Goal: Task Accomplishment & Management: Complete application form

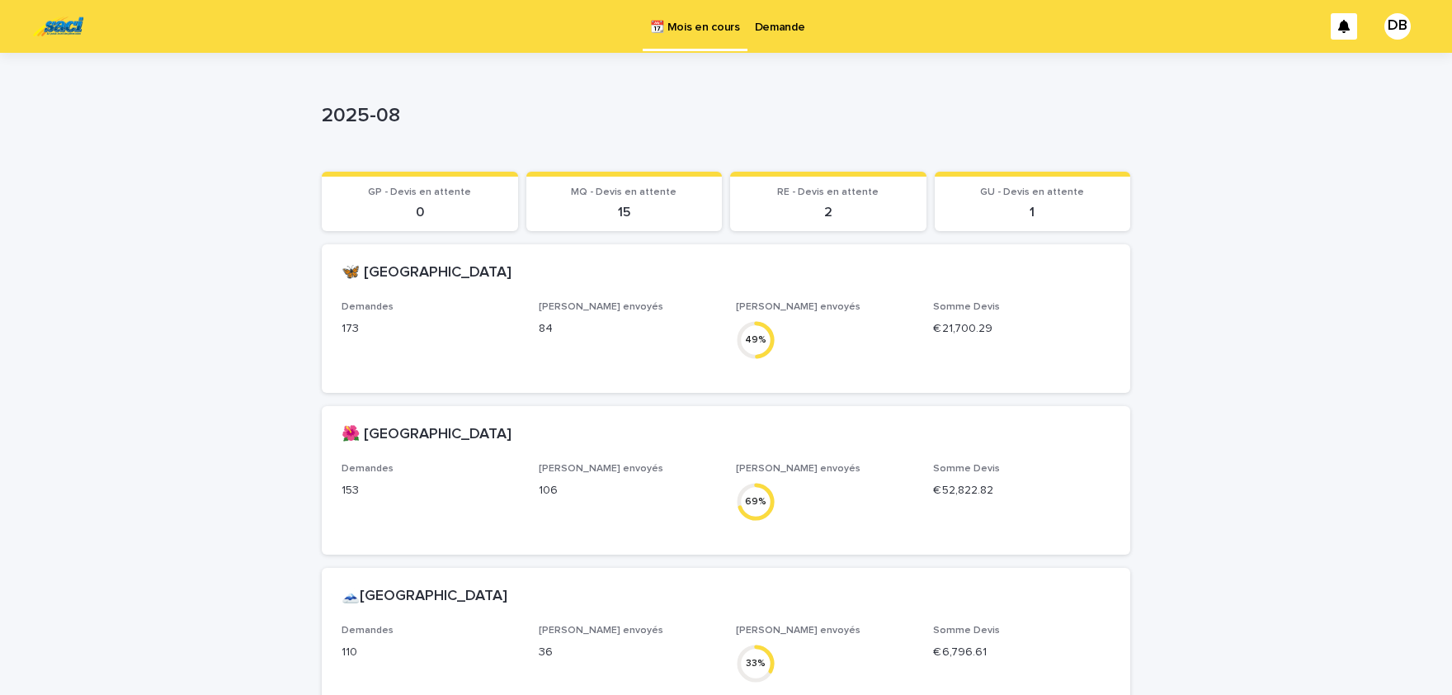
click at [767, 28] on p "Demande" at bounding box center [780, 17] width 50 height 35
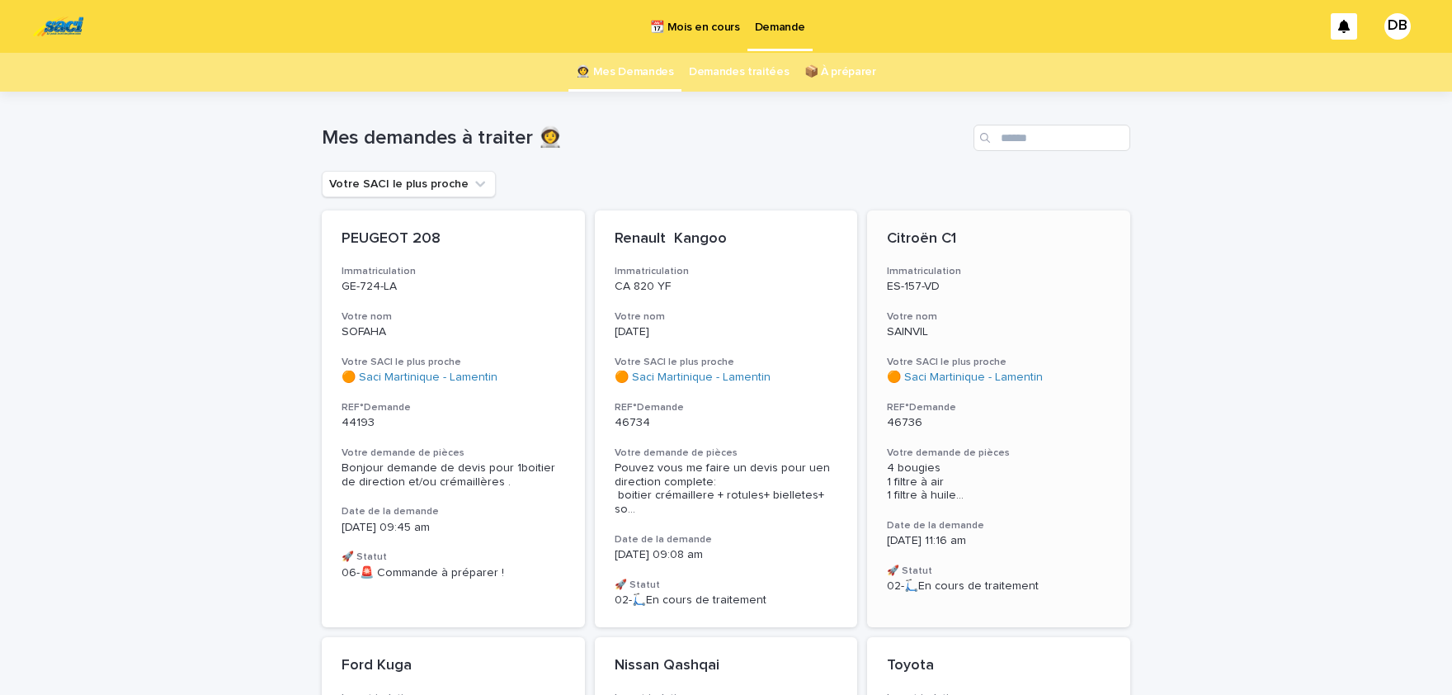
click at [995, 441] on div "Citroën C1 Immatriculation ES-157-VD Votre nom SAINVIL Votre SACI le plus proch…" at bounding box center [998, 411] width 263 height 403
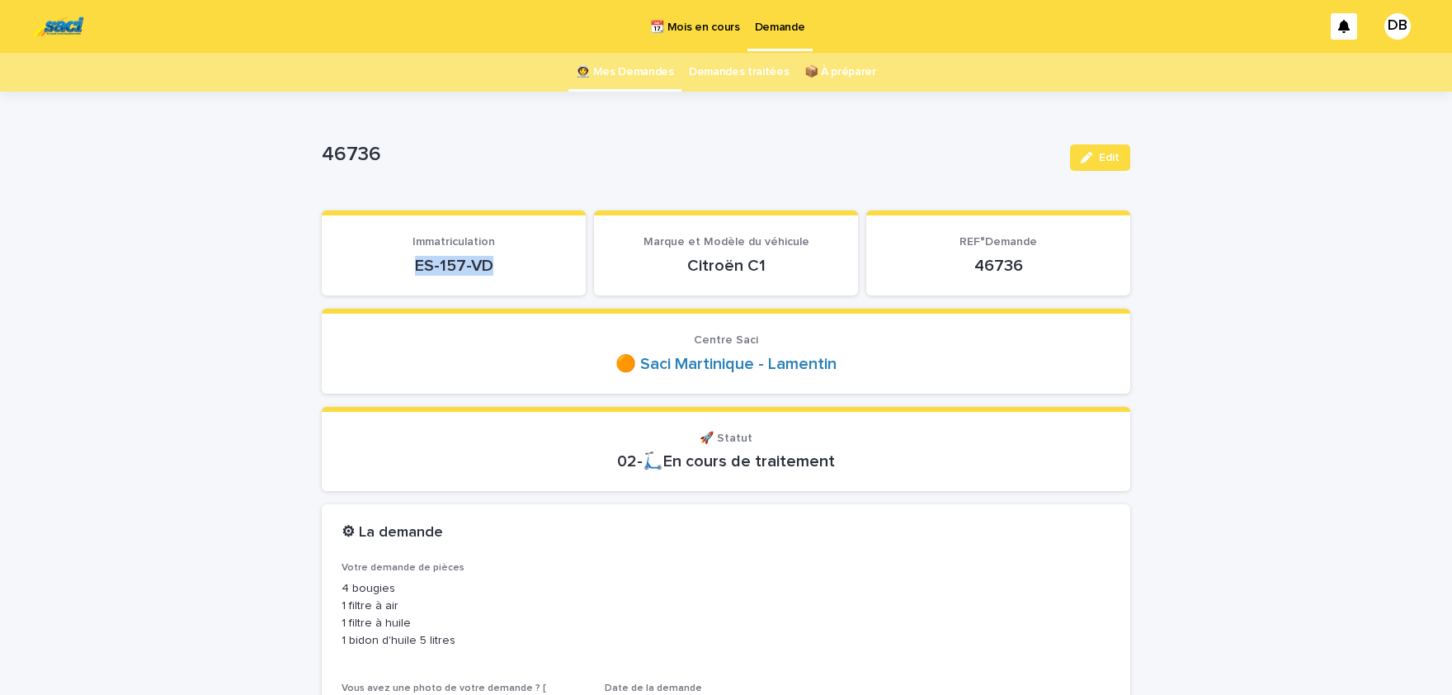
drag, startPoint x: 474, startPoint y: 267, endPoint x: 415, endPoint y: 261, distance: 58.9
click at [415, 261] on p "ES-157-VD" at bounding box center [454, 266] width 224 height 20
drag, startPoint x: 417, startPoint y: 262, endPoint x: 447, endPoint y: 265, distance: 29.9
copy p "ES-157-VD"
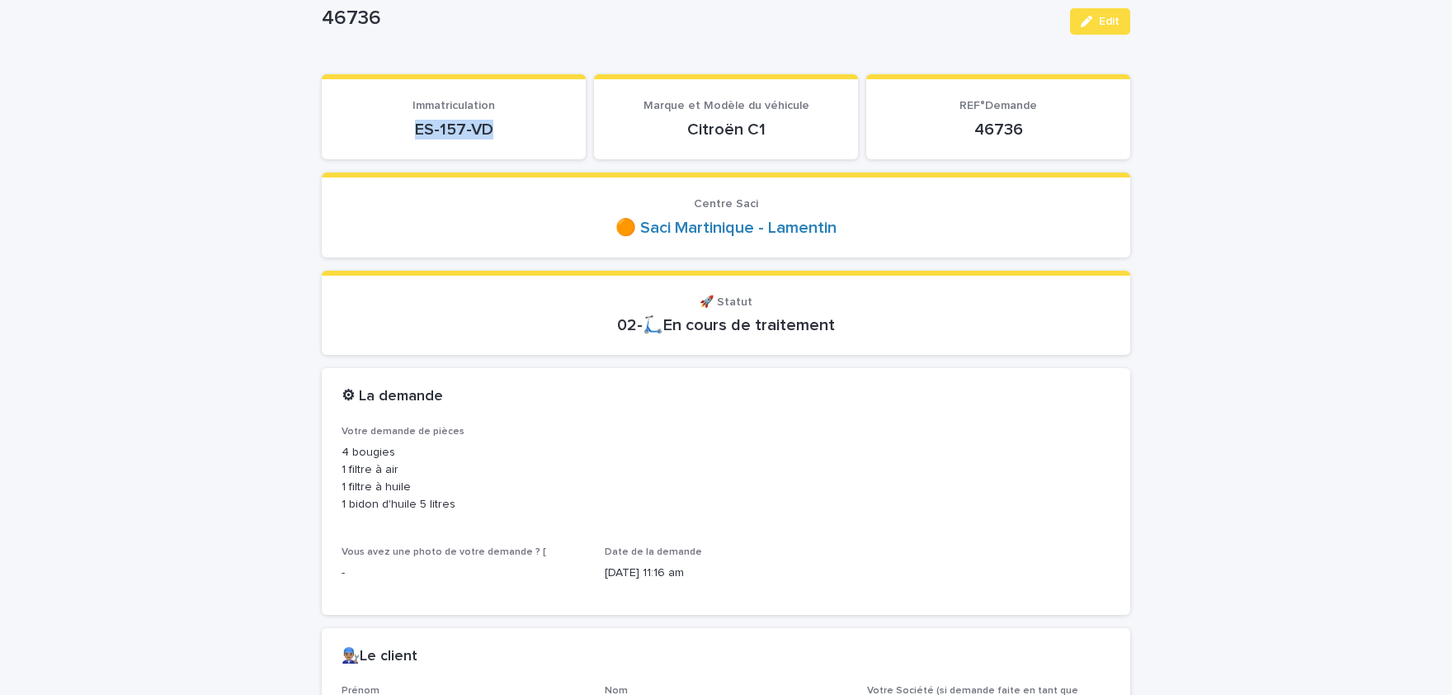
scroll to position [272, 0]
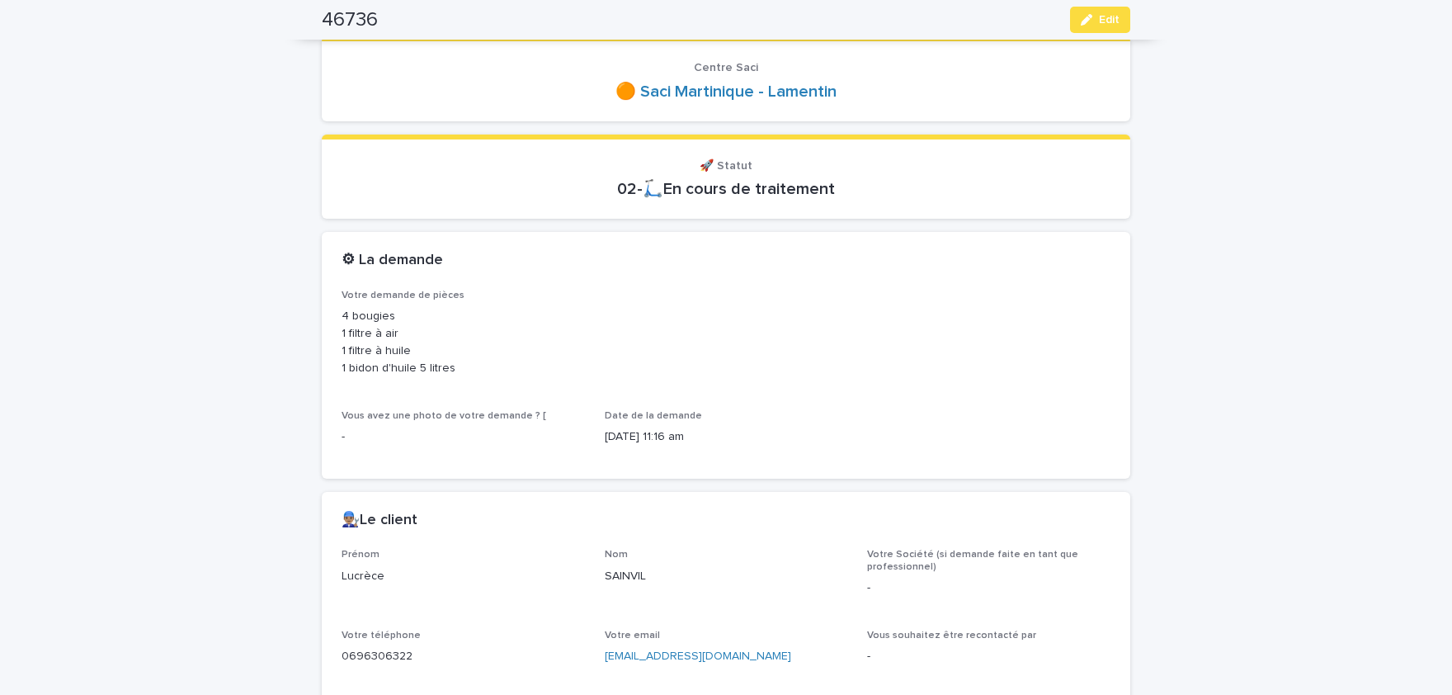
click at [370, 577] on p "Lucrèce" at bounding box center [463, 576] width 243 height 17
copy p "Lucrèce"
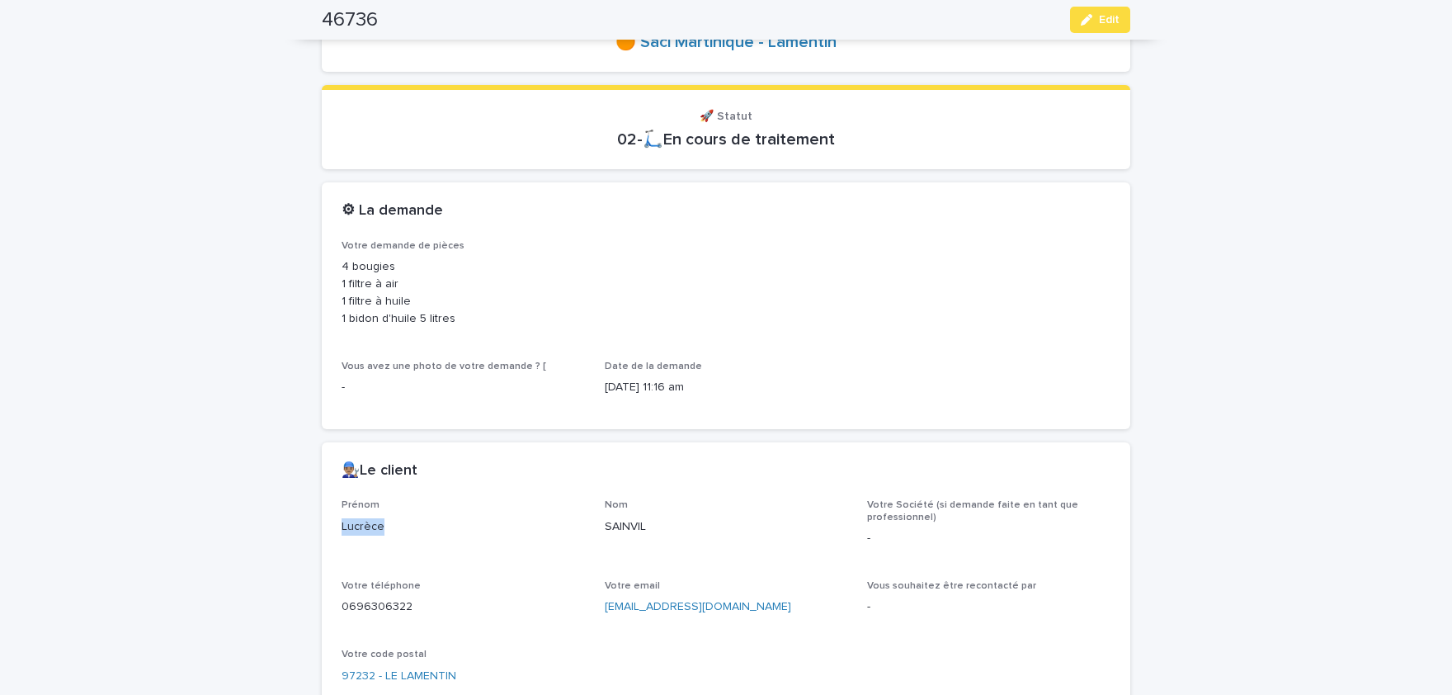
scroll to position [408, 0]
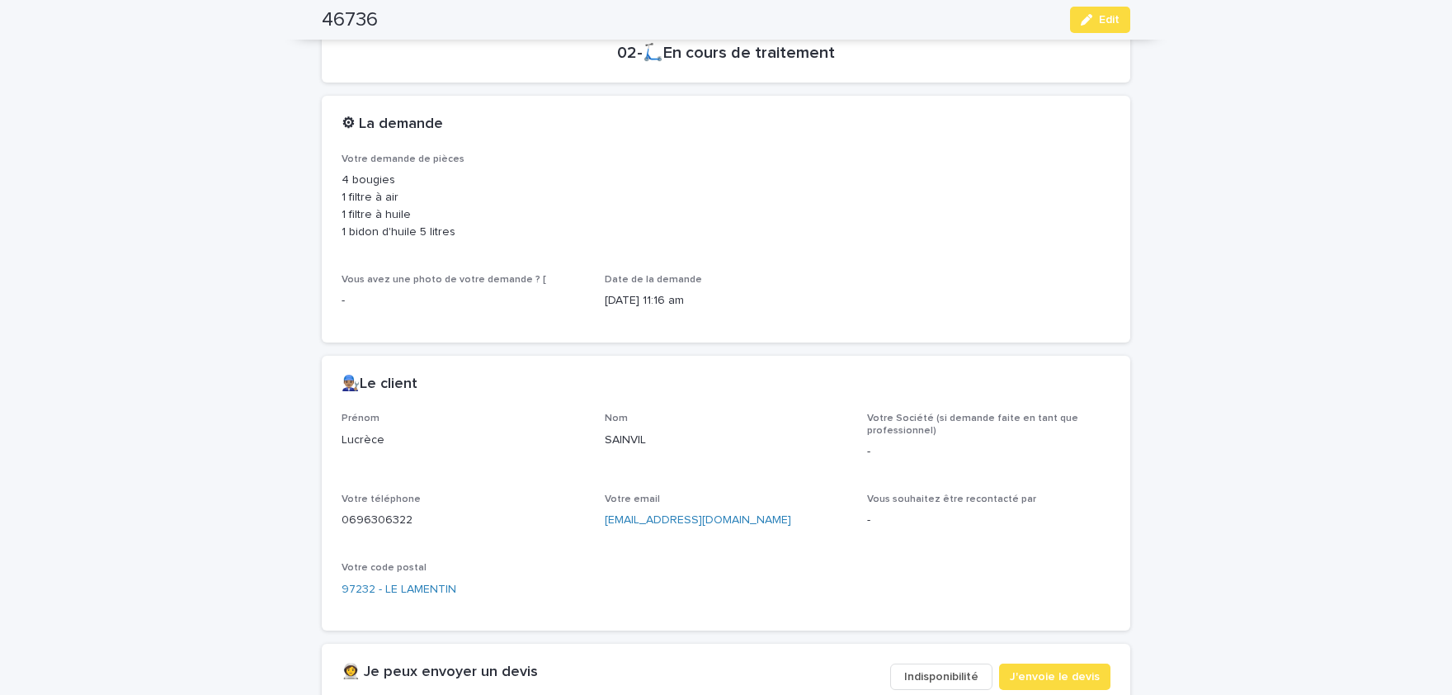
click at [626, 443] on p "SAINVIL" at bounding box center [726, 439] width 243 height 17
copy p "SAINVIL"
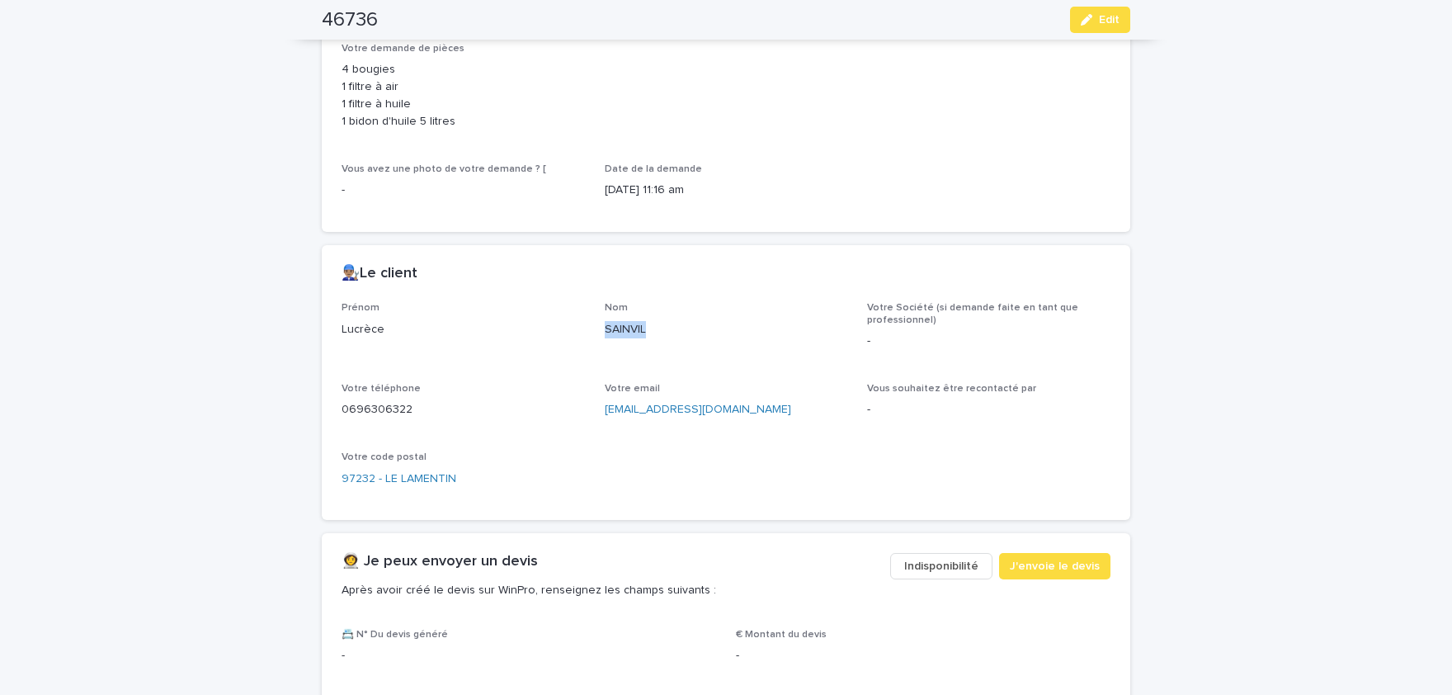
scroll to position [544, 0]
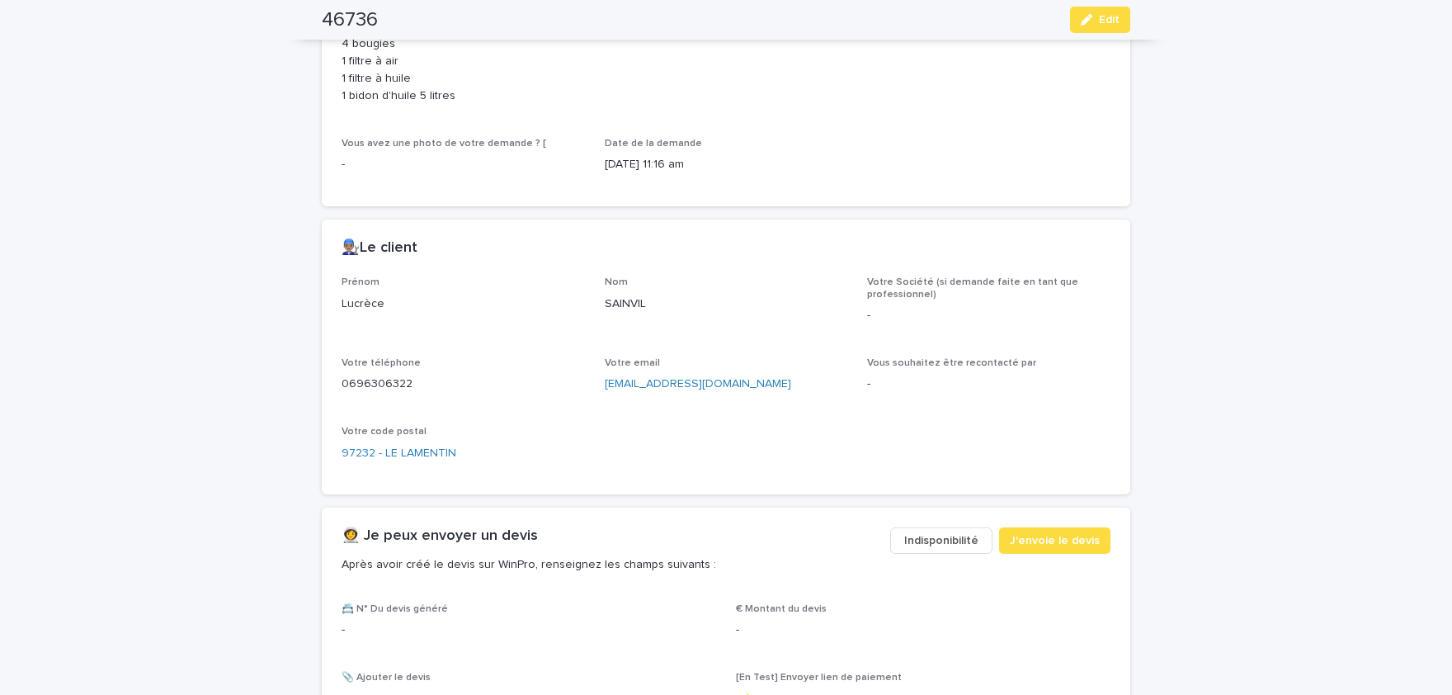
click at [377, 384] on p "0696306322" at bounding box center [463, 383] width 243 height 17
copy p "0696306322"
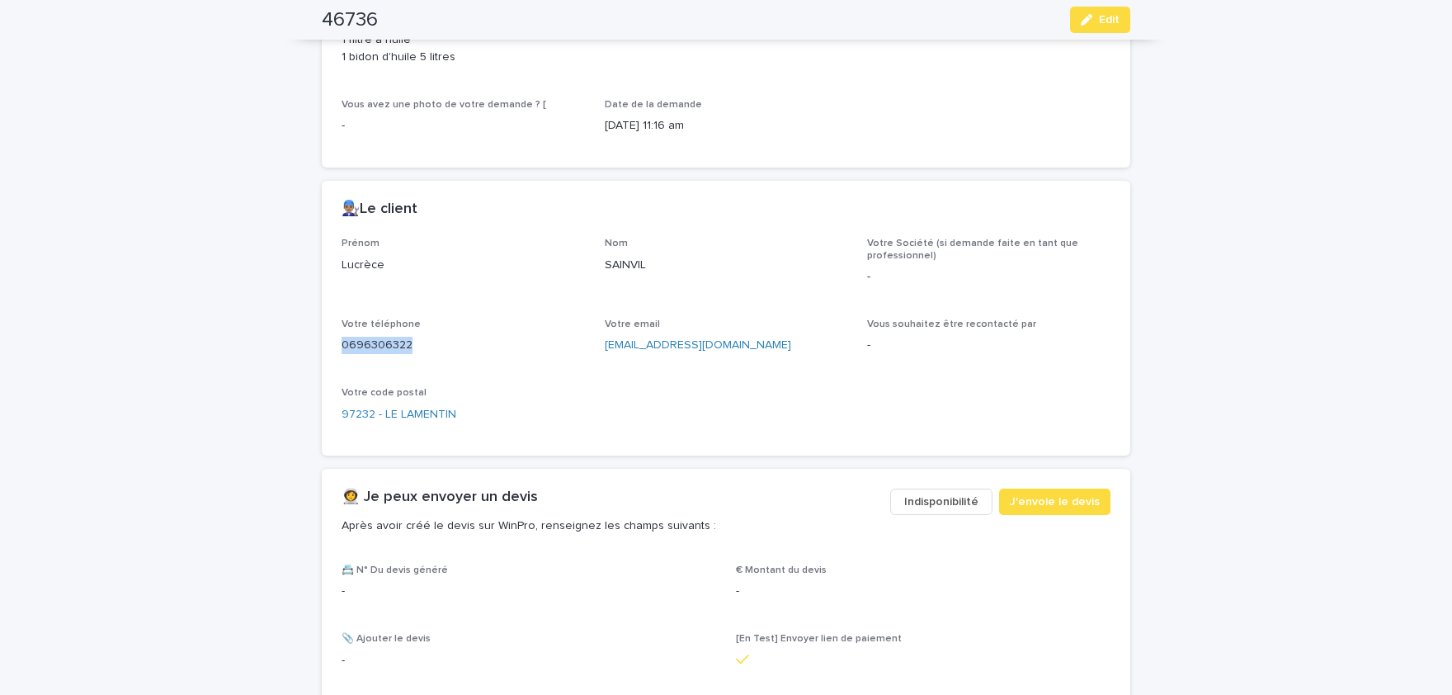
scroll to position [612, 0]
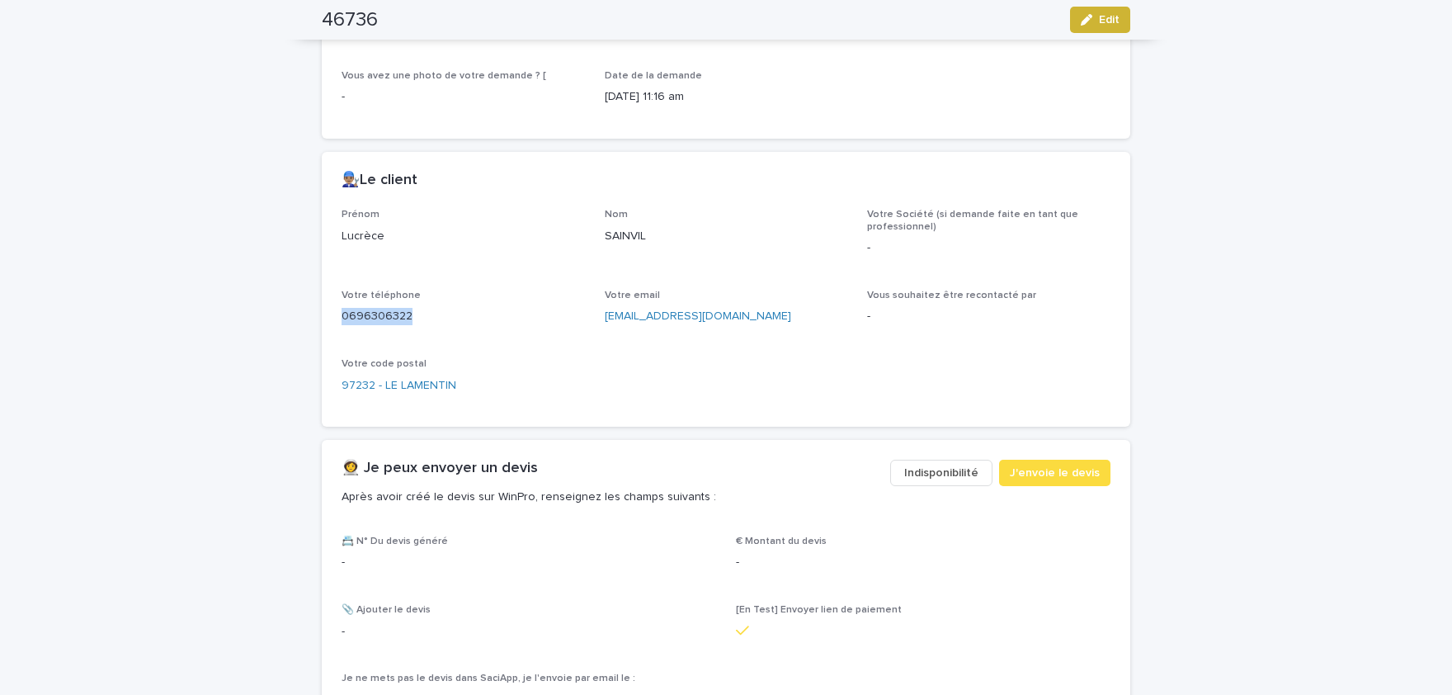
click at [1115, 18] on span "Edit" at bounding box center [1109, 20] width 21 height 12
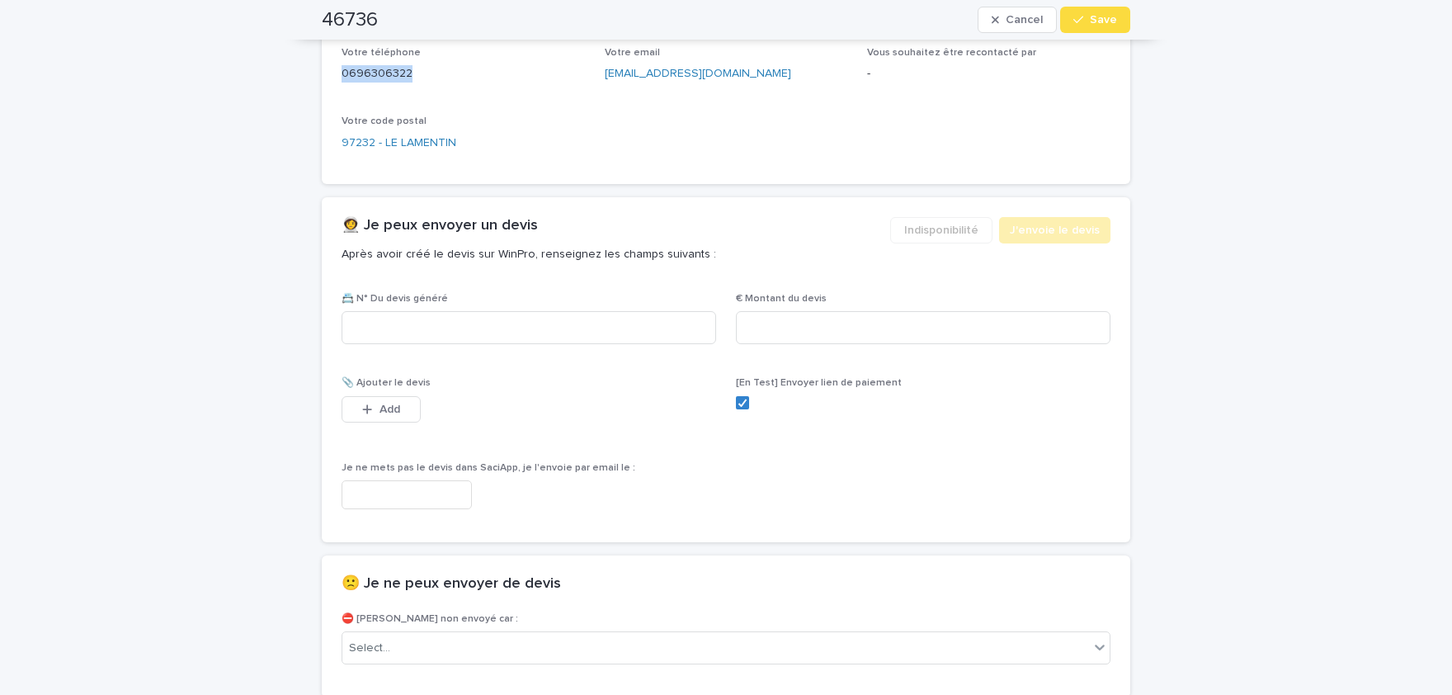
scroll to position [867, 0]
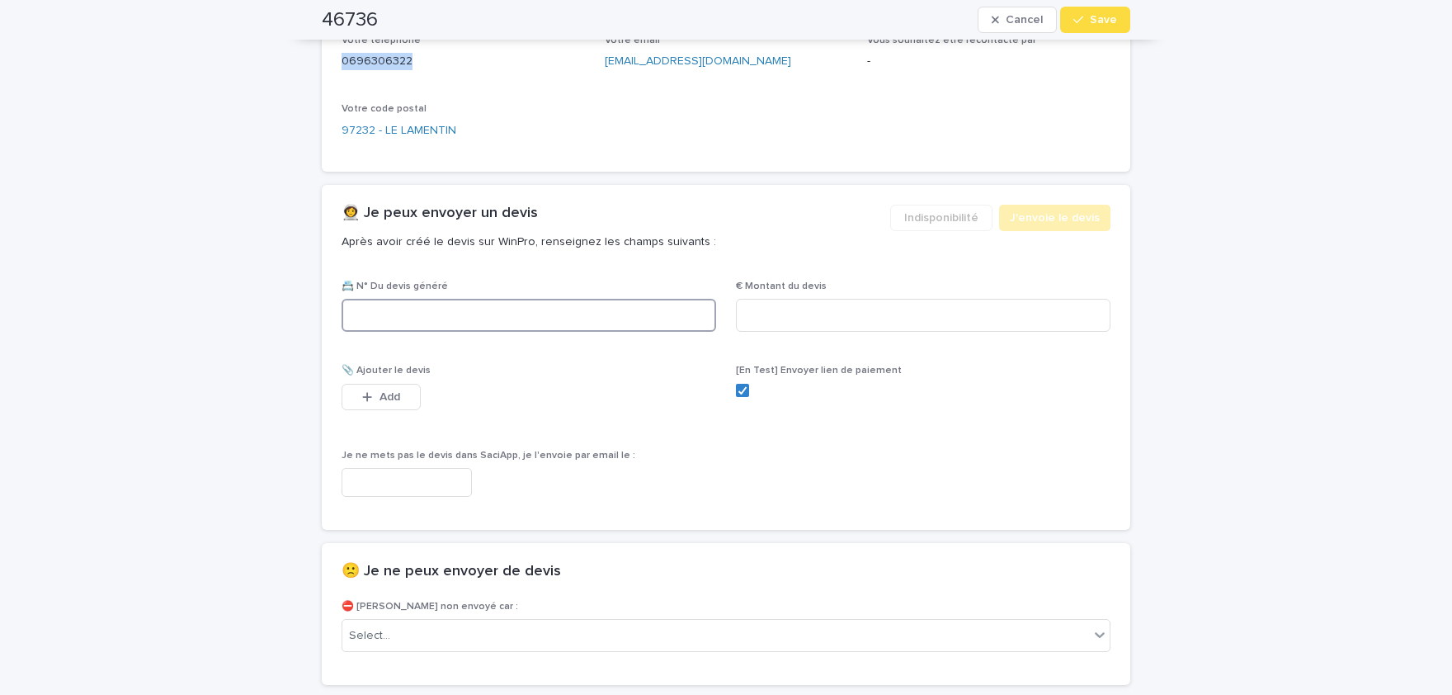
click at [502, 328] on input at bounding box center [529, 315] width 375 height 33
paste input "********"
type input "********"
click at [888, 312] on input at bounding box center [923, 315] width 375 height 33
paste input "*****"
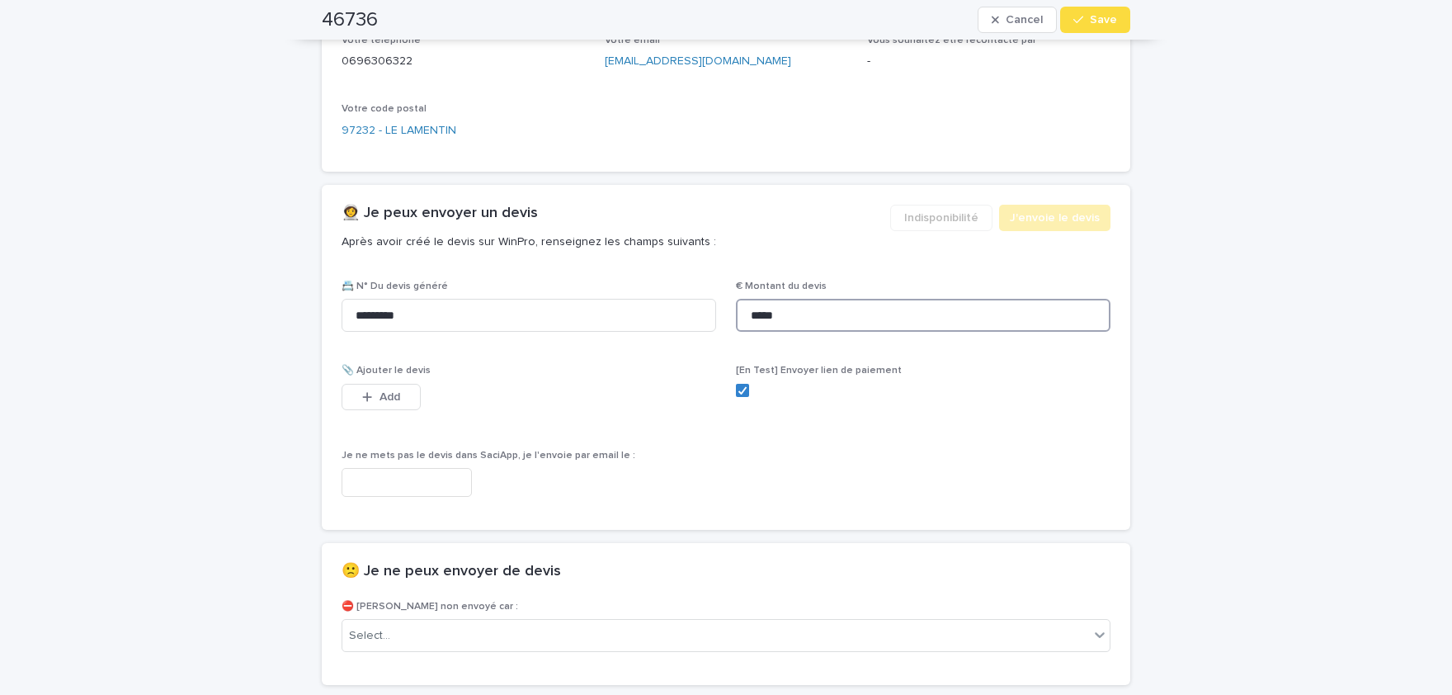
scroll to position [879, 0]
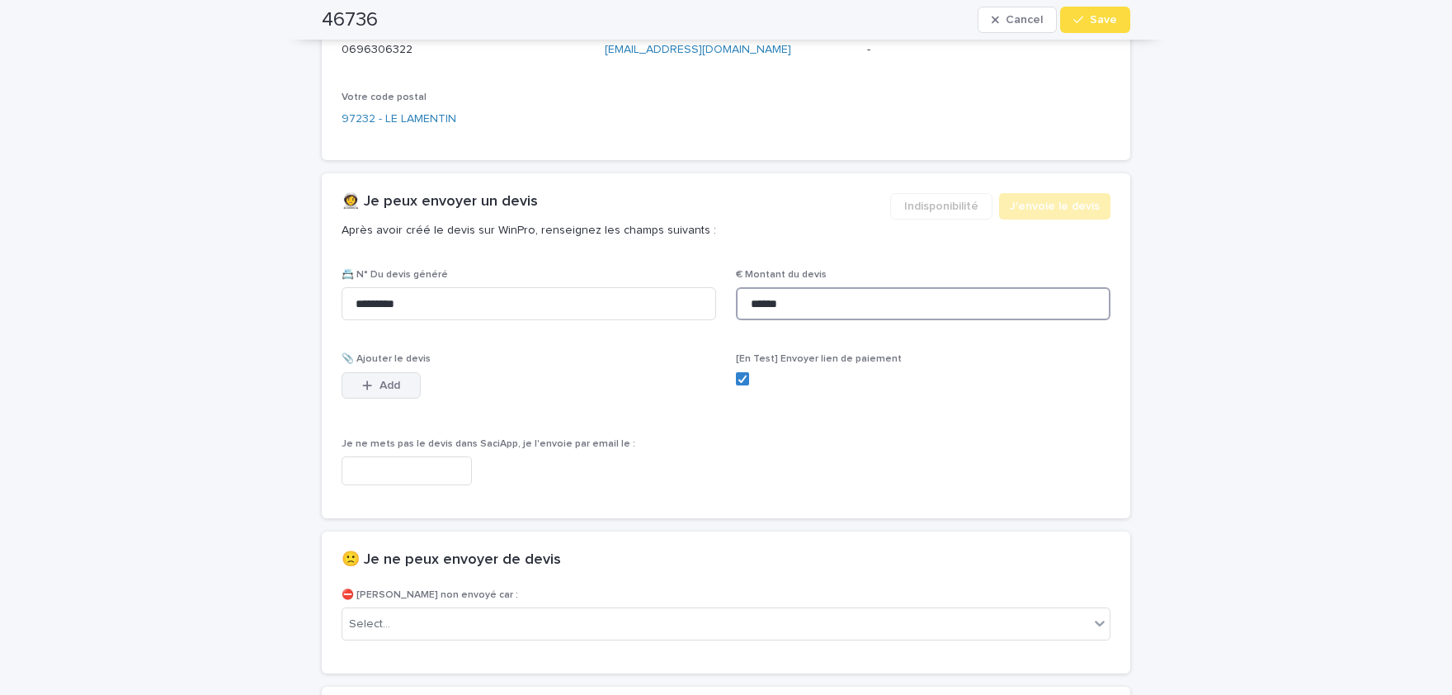
type input "******"
click at [395, 387] on span "Add" at bounding box center [389, 385] width 21 height 12
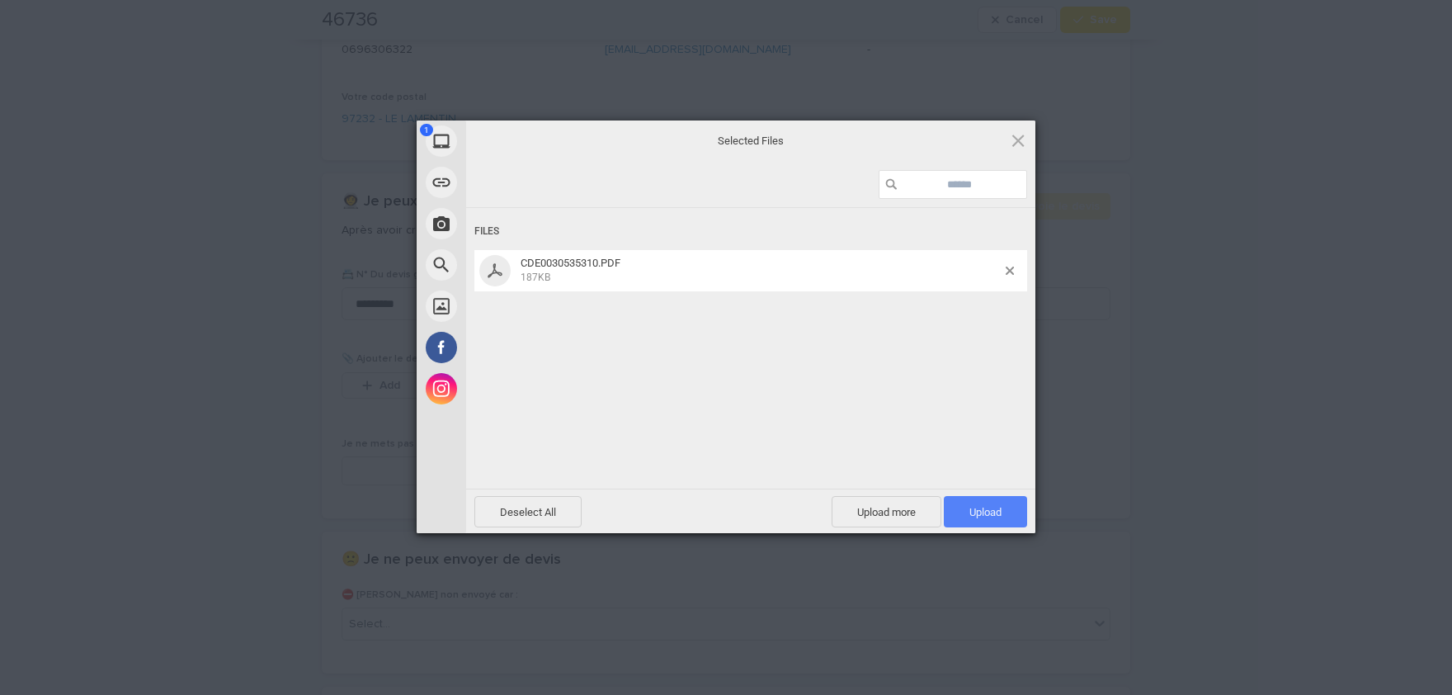
click at [978, 511] on span "Upload 1" at bounding box center [985, 512] width 32 height 12
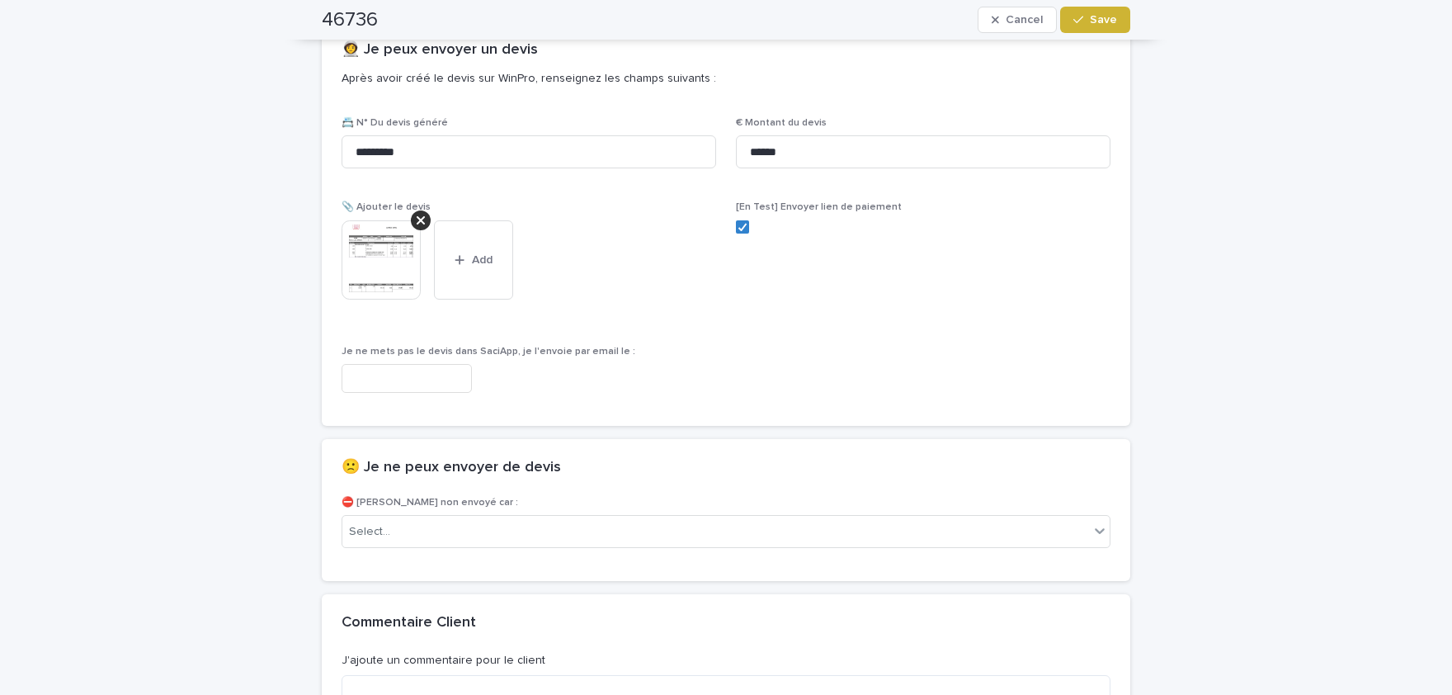
scroll to position [1148, 0]
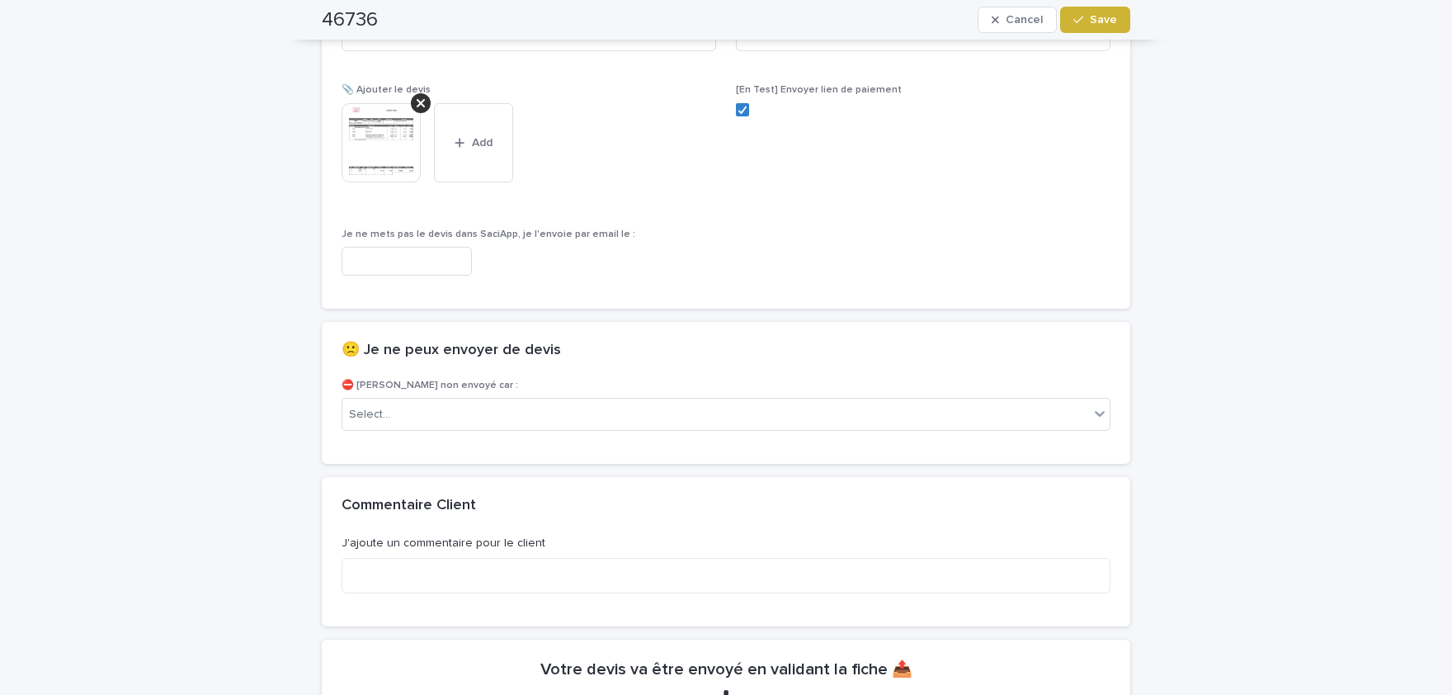
click at [1094, 23] on span "Save" at bounding box center [1103, 20] width 27 height 12
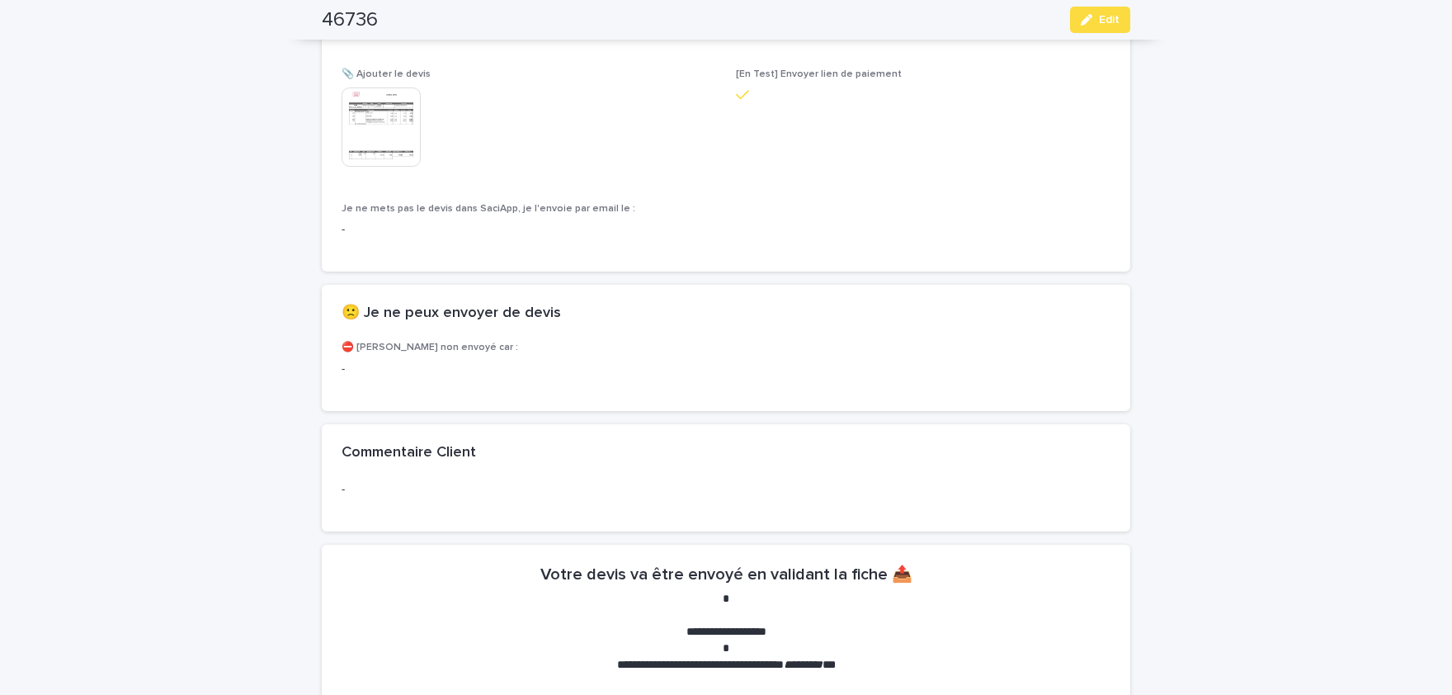
scroll to position [1100, 0]
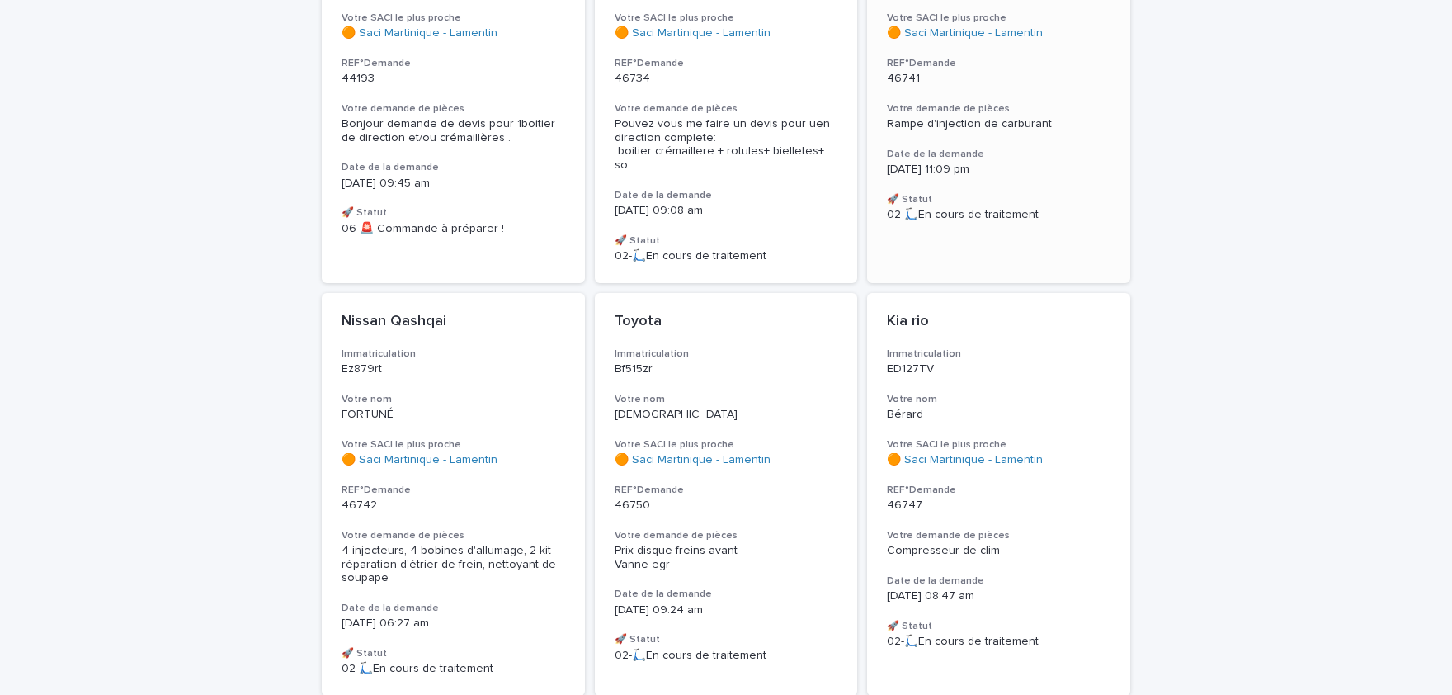
scroll to position [408, 0]
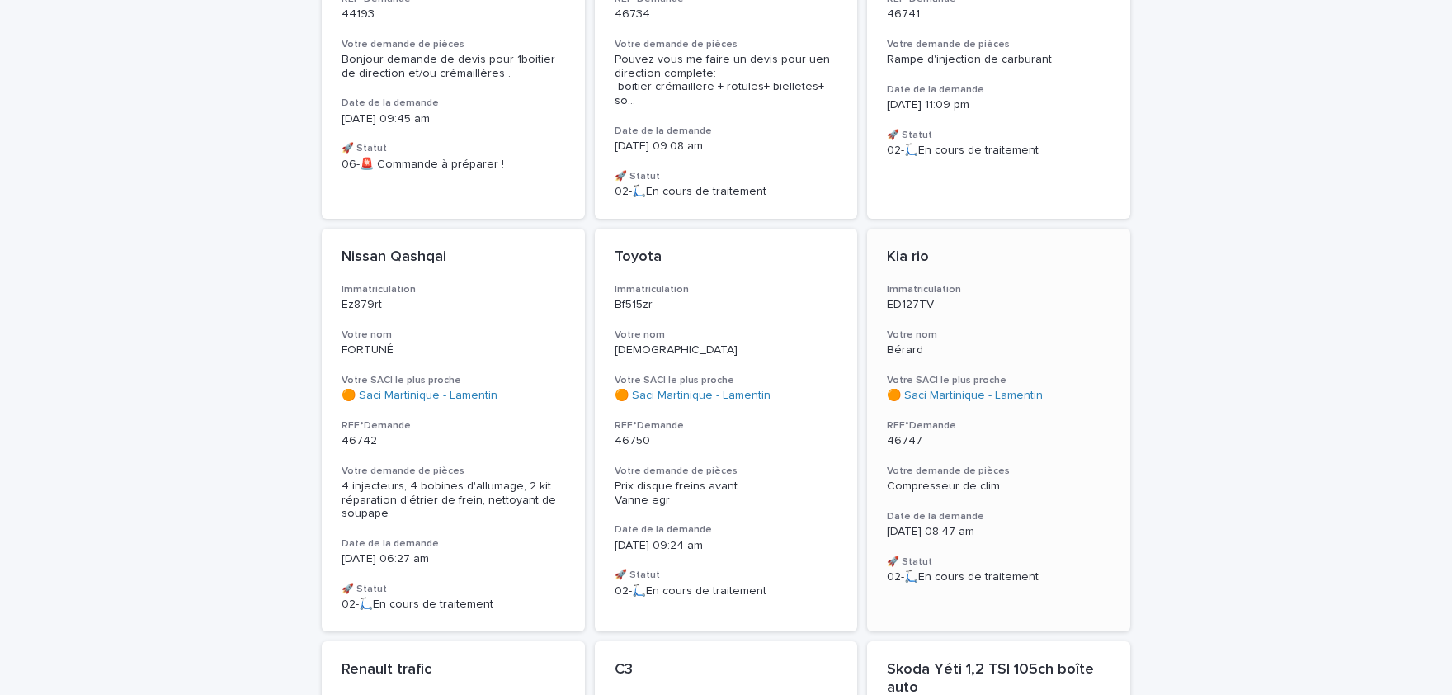
click at [1003, 479] on div "Kia rio Immatriculation ED127TV Votre nom Bérard Votre SACI le plus proche 🟠 Sa…" at bounding box center [998, 416] width 263 height 375
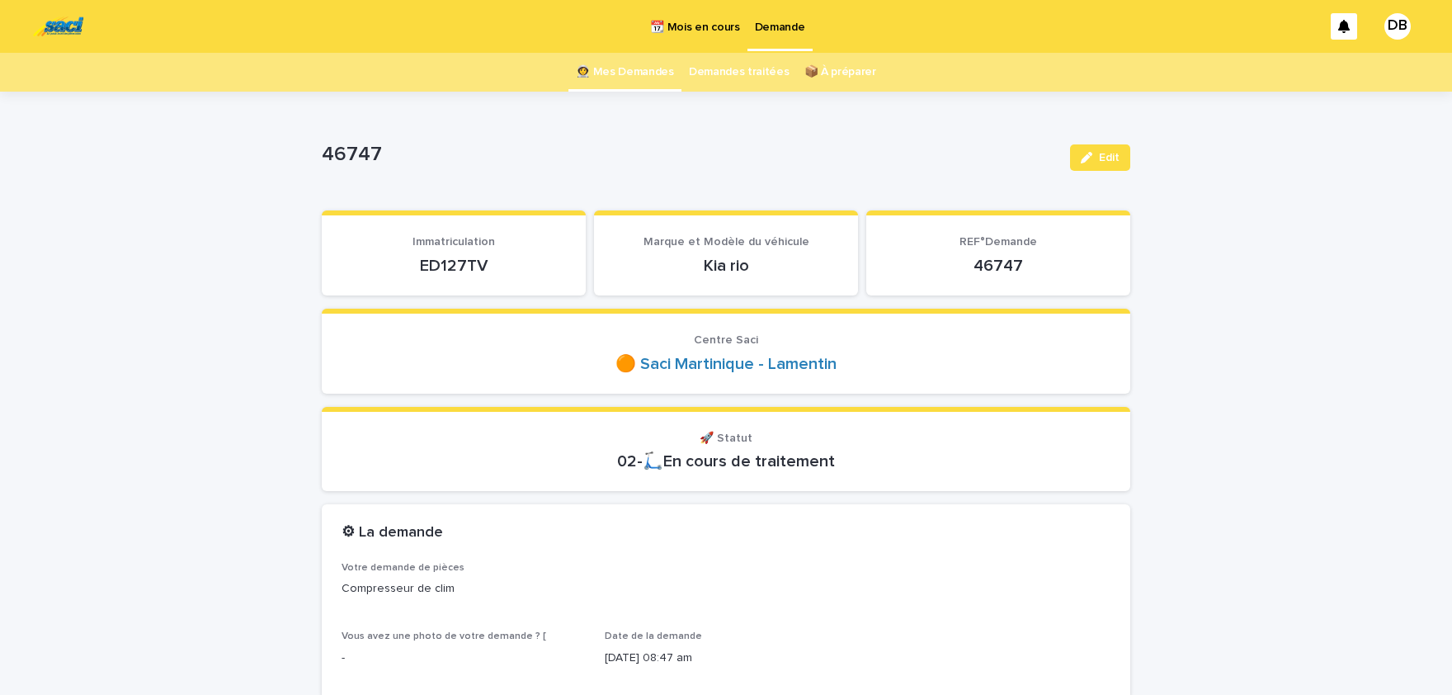
click at [464, 263] on p "ED127TV" at bounding box center [454, 266] width 224 height 20
drag, startPoint x: 464, startPoint y: 262, endPoint x: 474, endPoint y: 263, distance: 9.1
copy p "ED127TV"
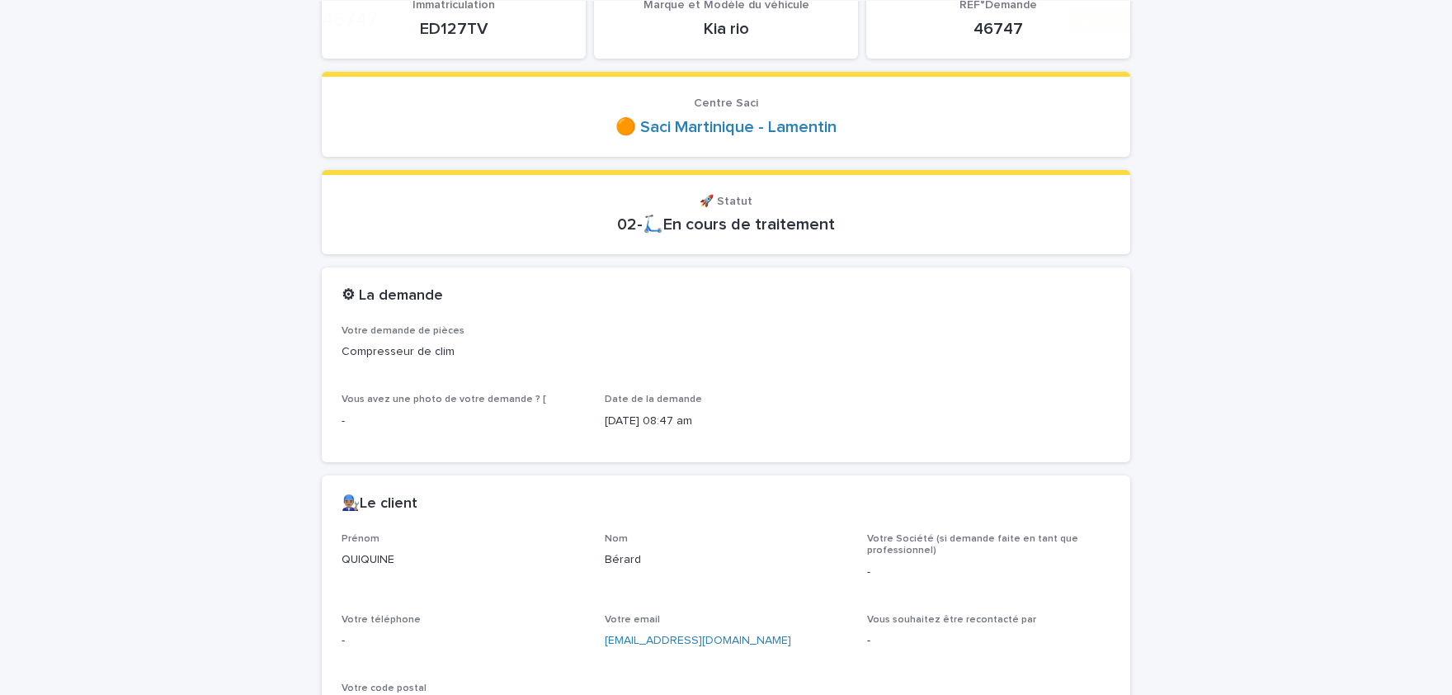
scroll to position [272, 0]
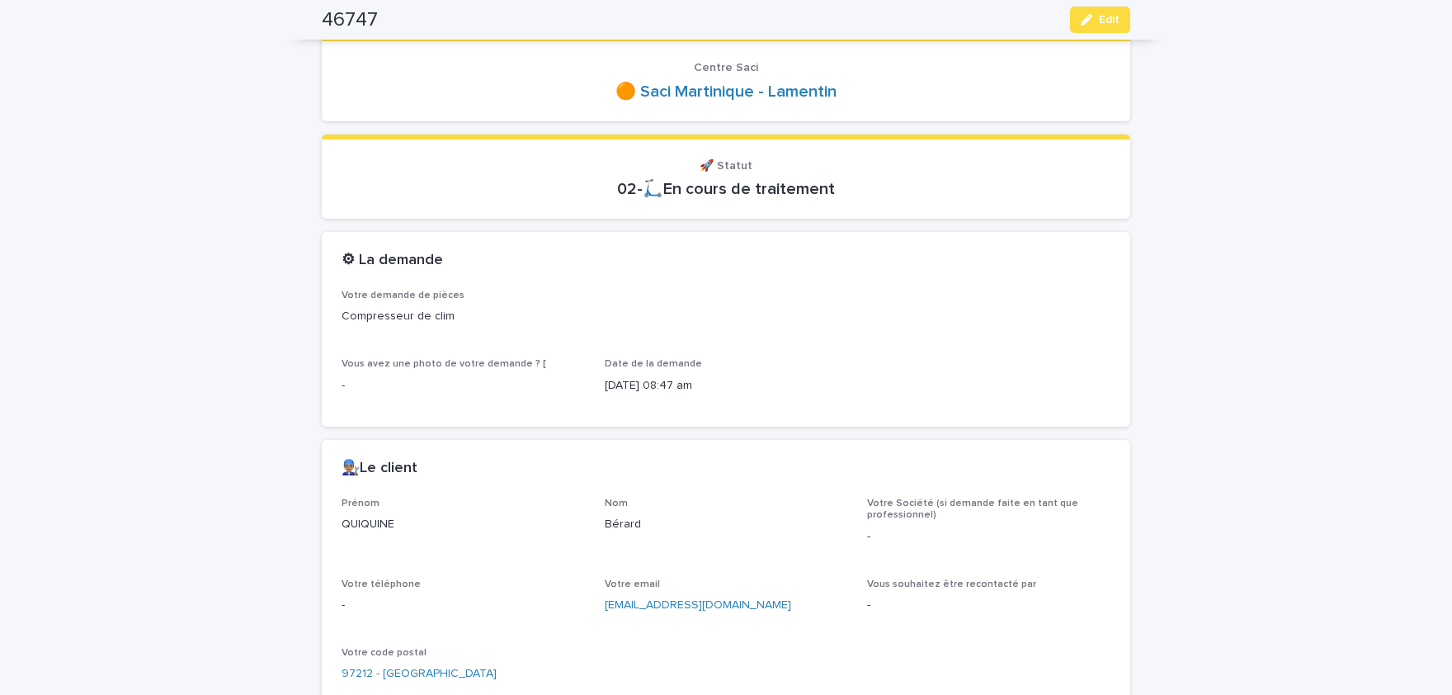
click at [393, 522] on p "QUIQUINE" at bounding box center [463, 524] width 243 height 17
click at [392, 522] on p "QUIQUINE" at bounding box center [463, 524] width 243 height 17
copy p "QUIQUINE"
click at [631, 522] on p "Bérard" at bounding box center [726, 524] width 243 height 17
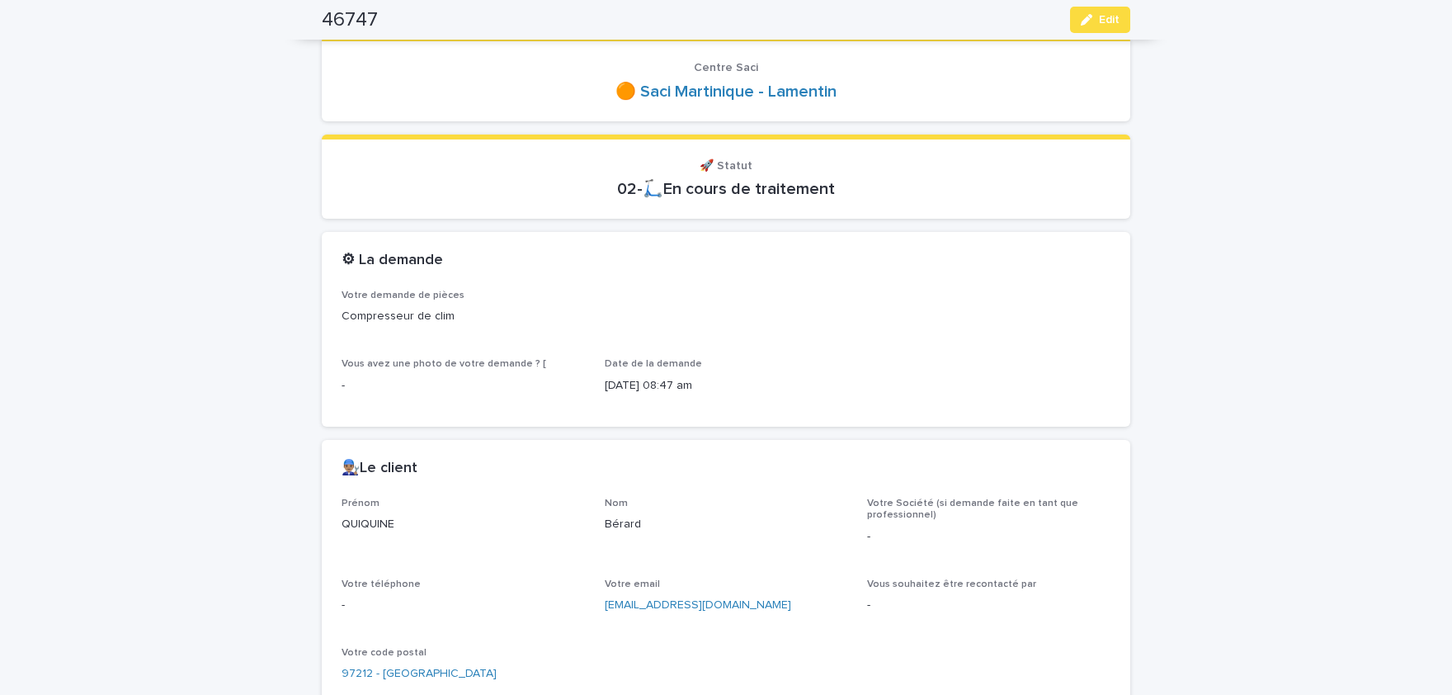
copy p "Bérard"
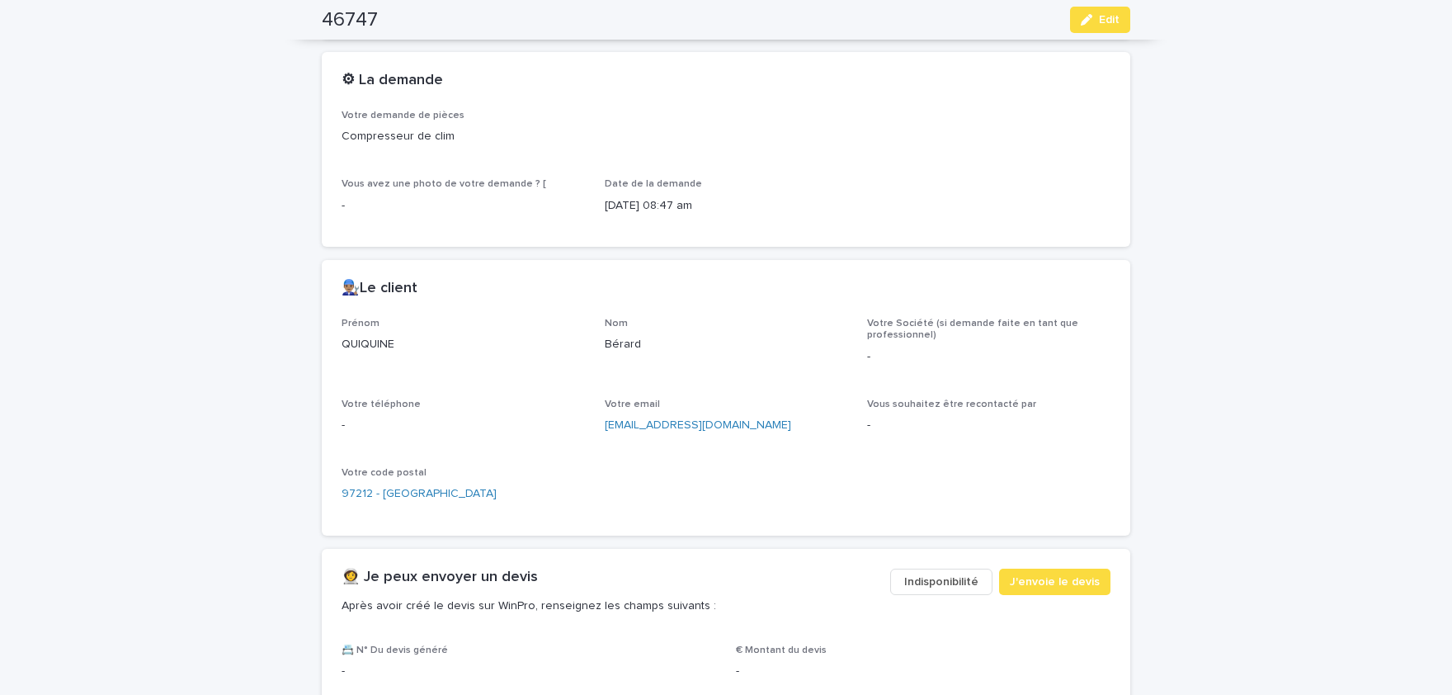
scroll to position [476, 0]
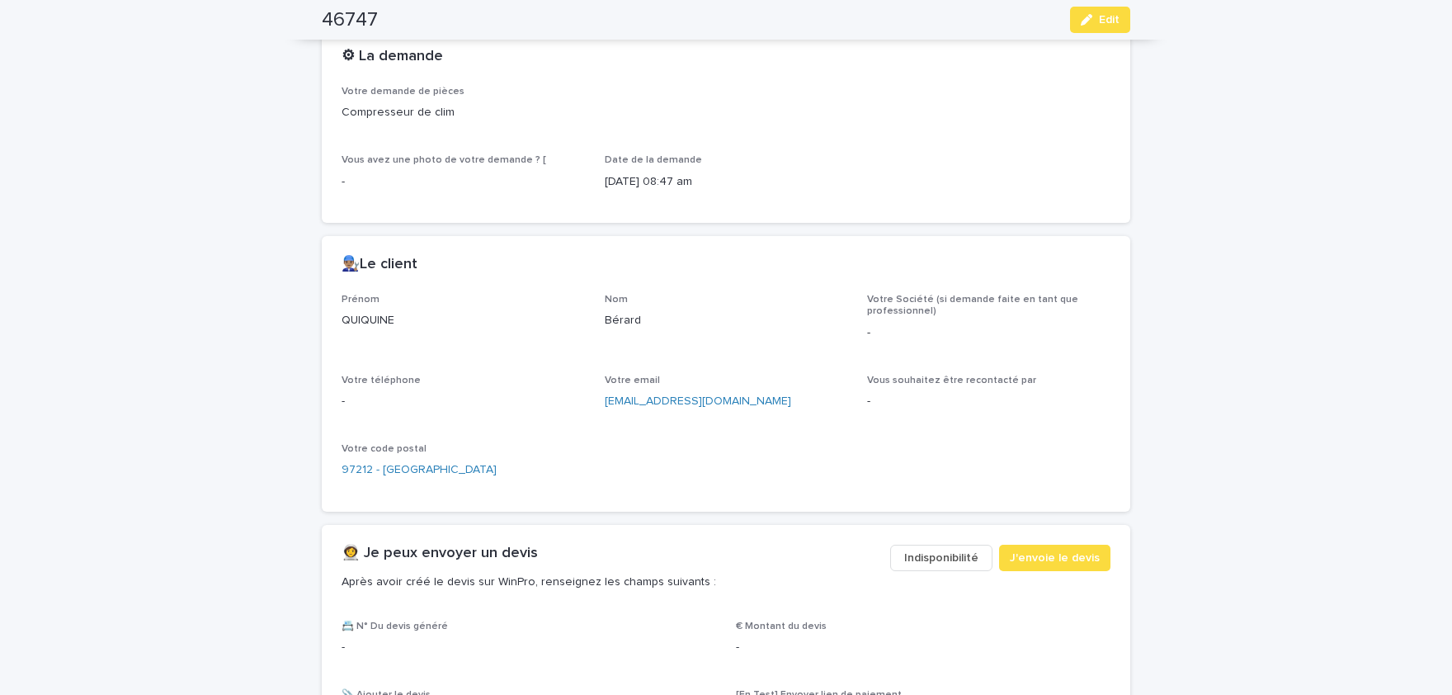
click at [372, 314] on p "QUIQUINE" at bounding box center [463, 320] width 243 height 17
copy p "QUIQUINE"
click at [612, 312] on p "Bérard" at bounding box center [726, 320] width 243 height 17
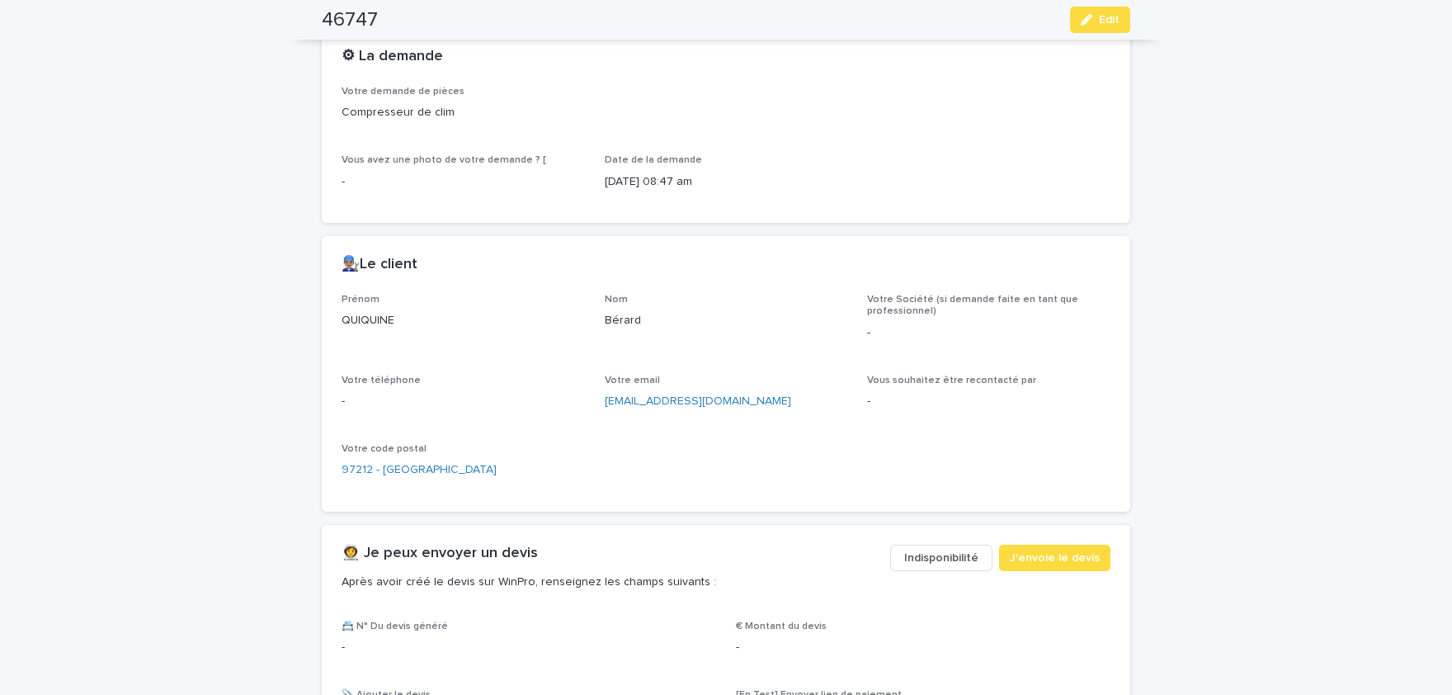
copy p "Bérard"
click at [1105, 32] on button "Edit" at bounding box center [1100, 20] width 60 height 26
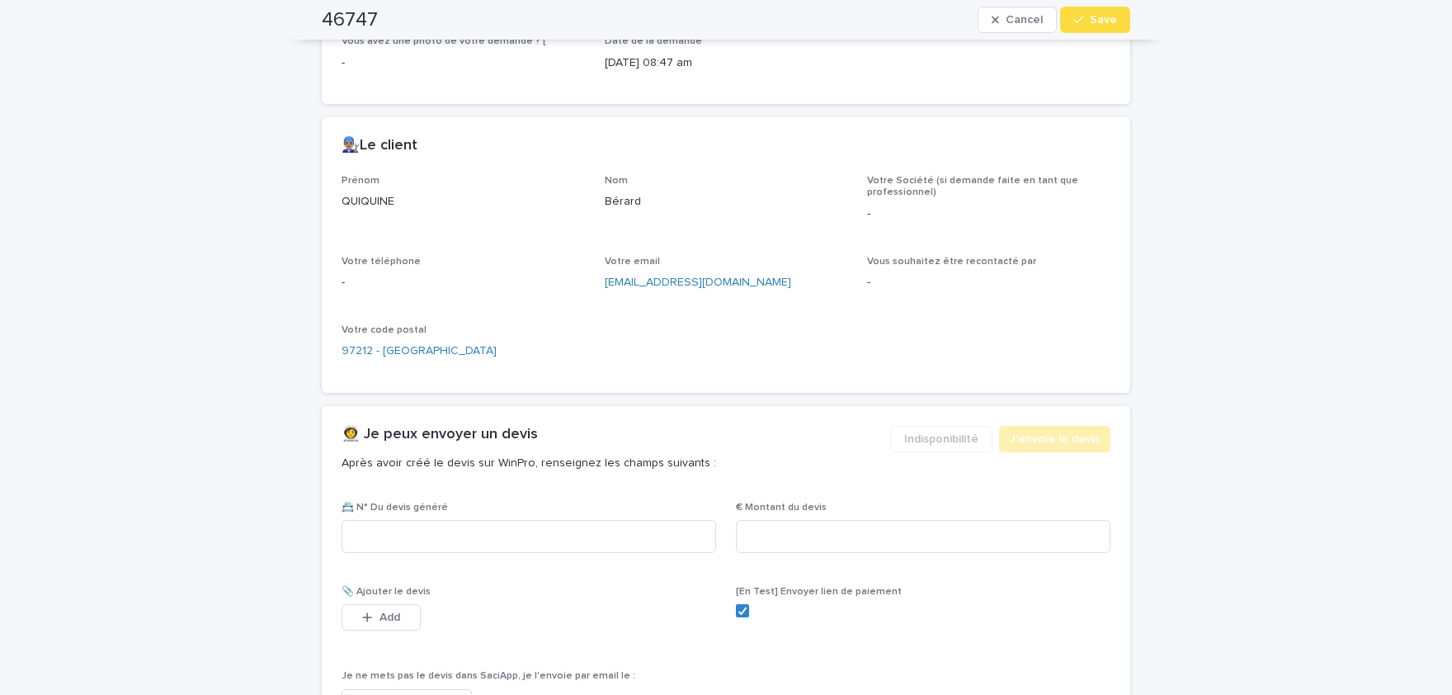
scroll to position [799, 0]
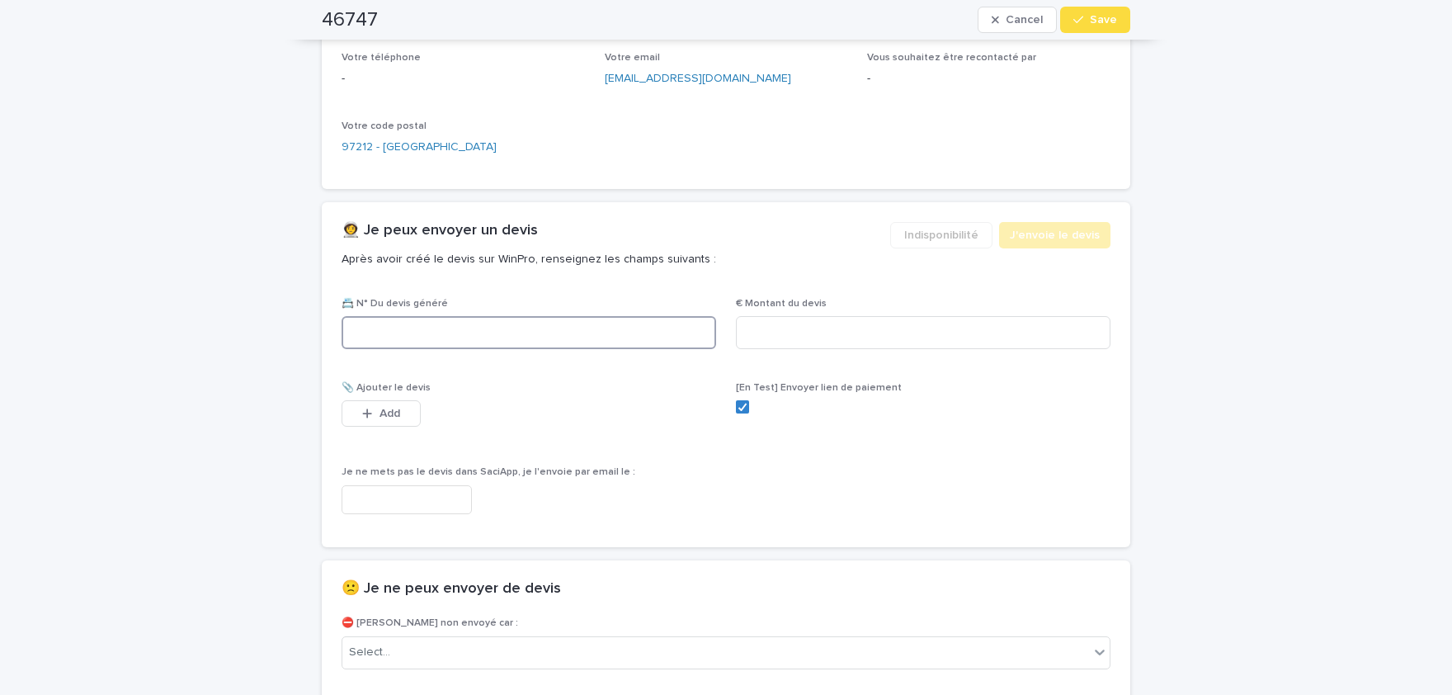
click at [568, 338] on input at bounding box center [529, 332] width 375 height 33
paste input "********"
type input "********"
click at [917, 331] on input at bounding box center [923, 332] width 375 height 33
paste input "*****"
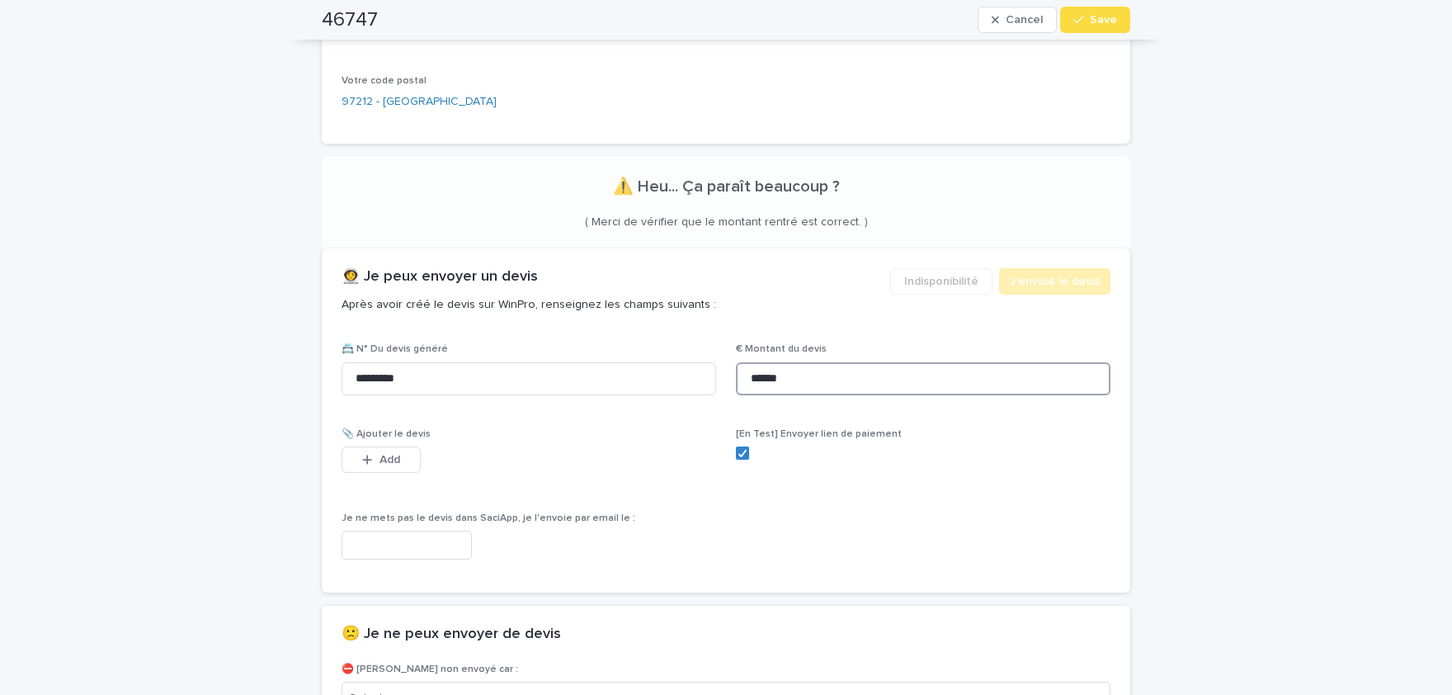
scroll to position [844, 0]
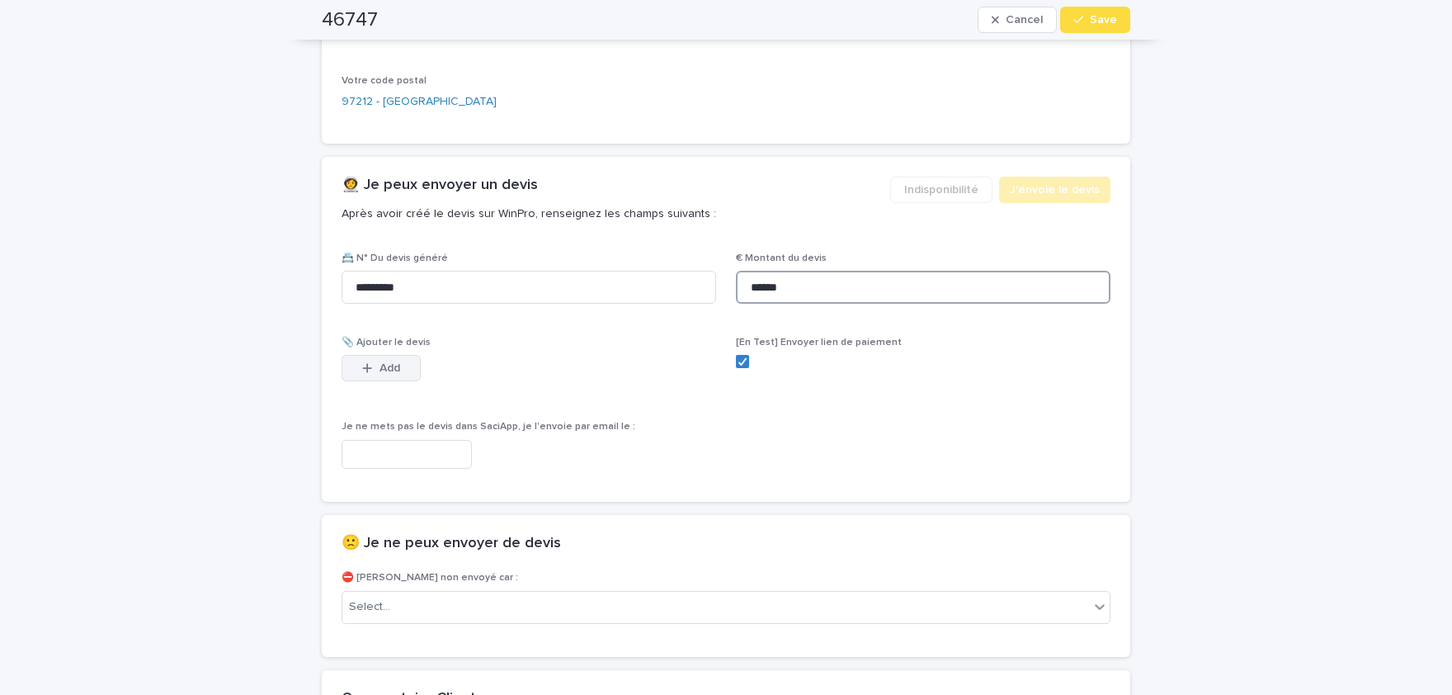
type input "******"
click at [409, 364] on button "Add" at bounding box center [381, 368] width 79 height 26
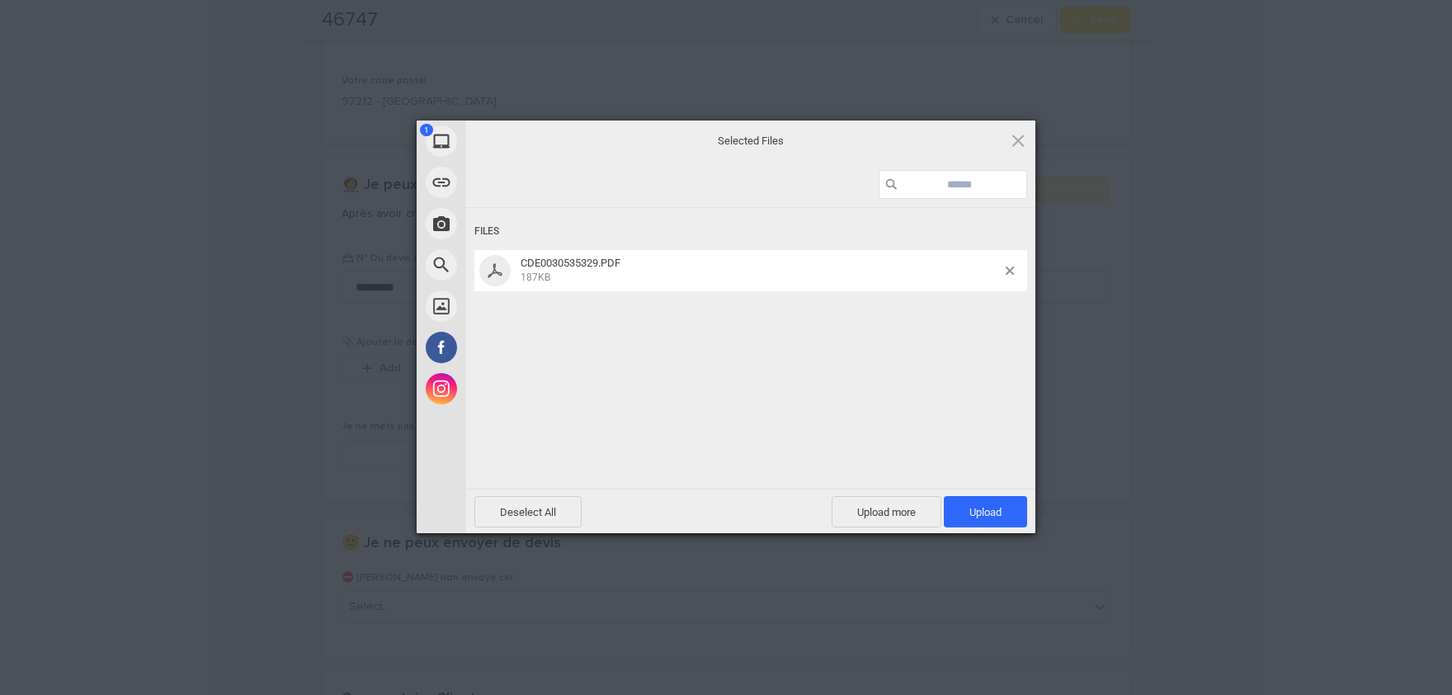
click at [955, 138] on div "Selected Files" at bounding box center [750, 140] width 569 height 41
click at [993, 499] on span "Upload 1" at bounding box center [985, 511] width 83 height 31
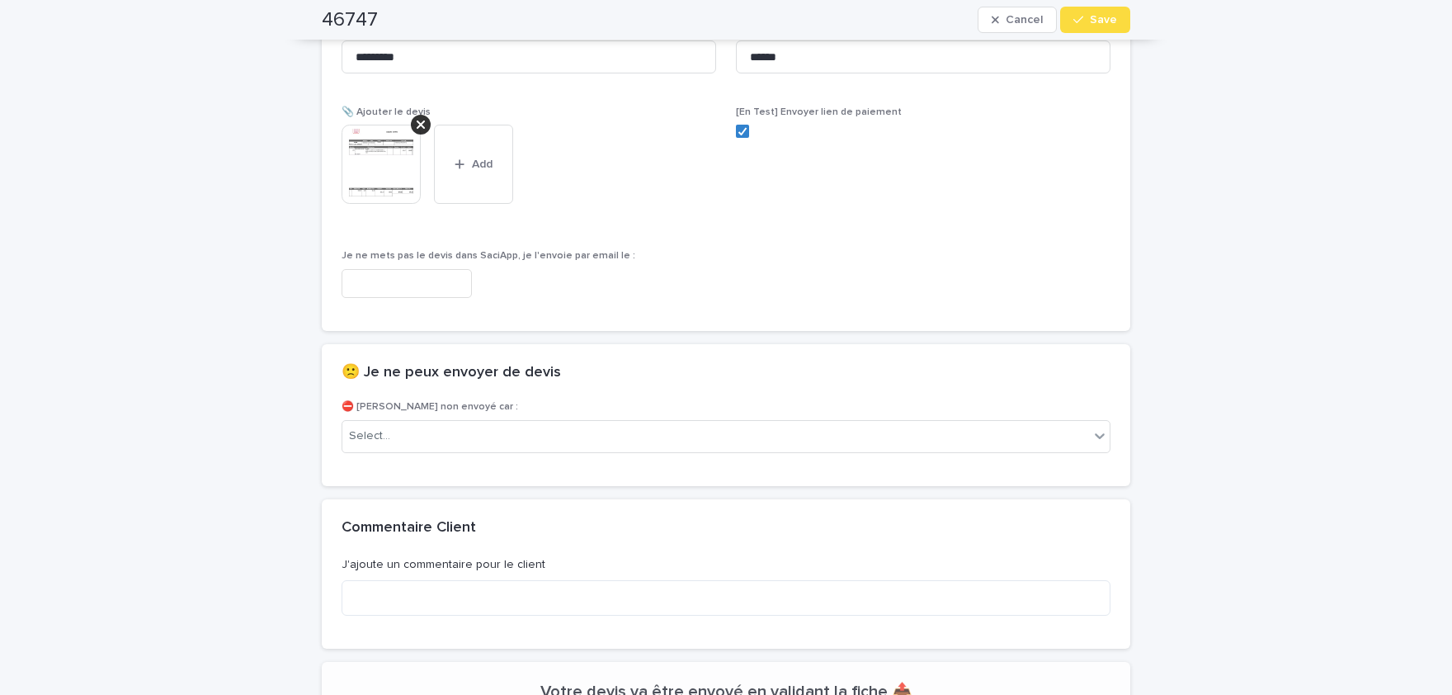
scroll to position [1114, 0]
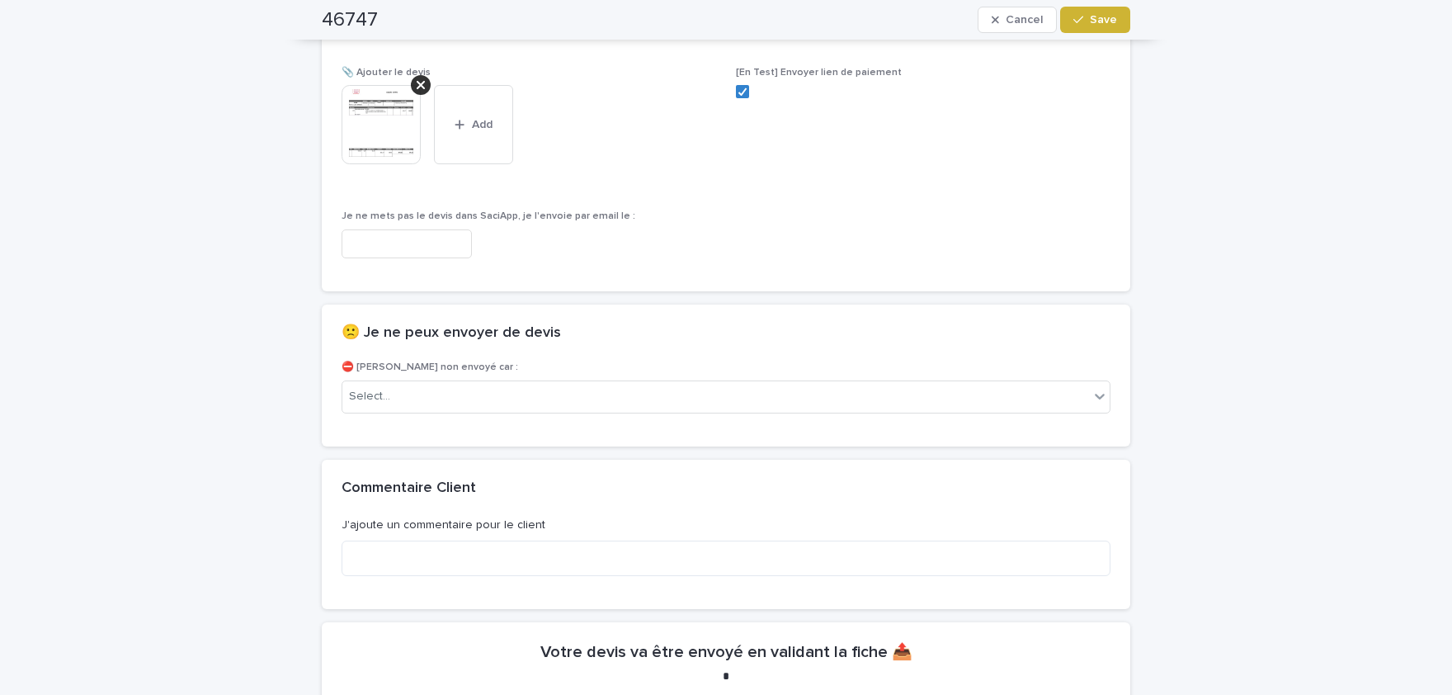
click at [1113, 22] on span "Save" at bounding box center [1103, 20] width 27 height 12
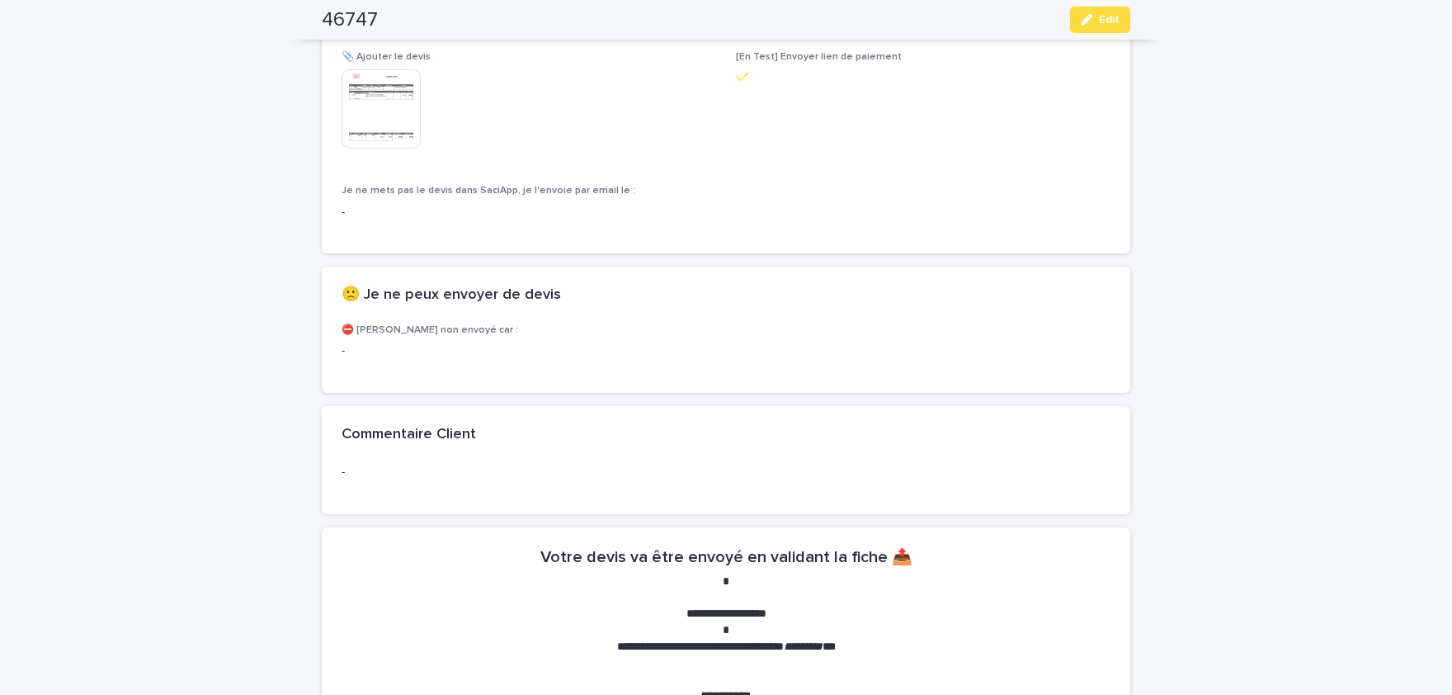
scroll to position [1066, 0]
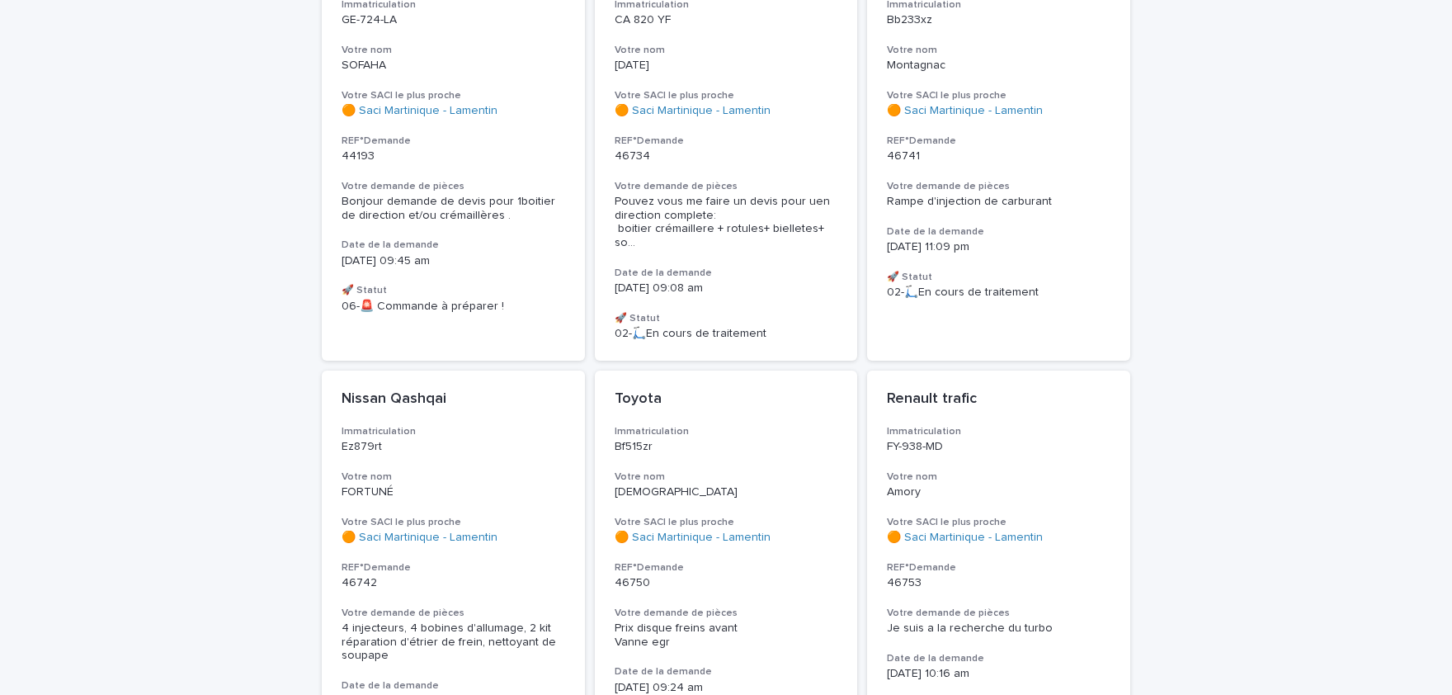
scroll to position [408, 0]
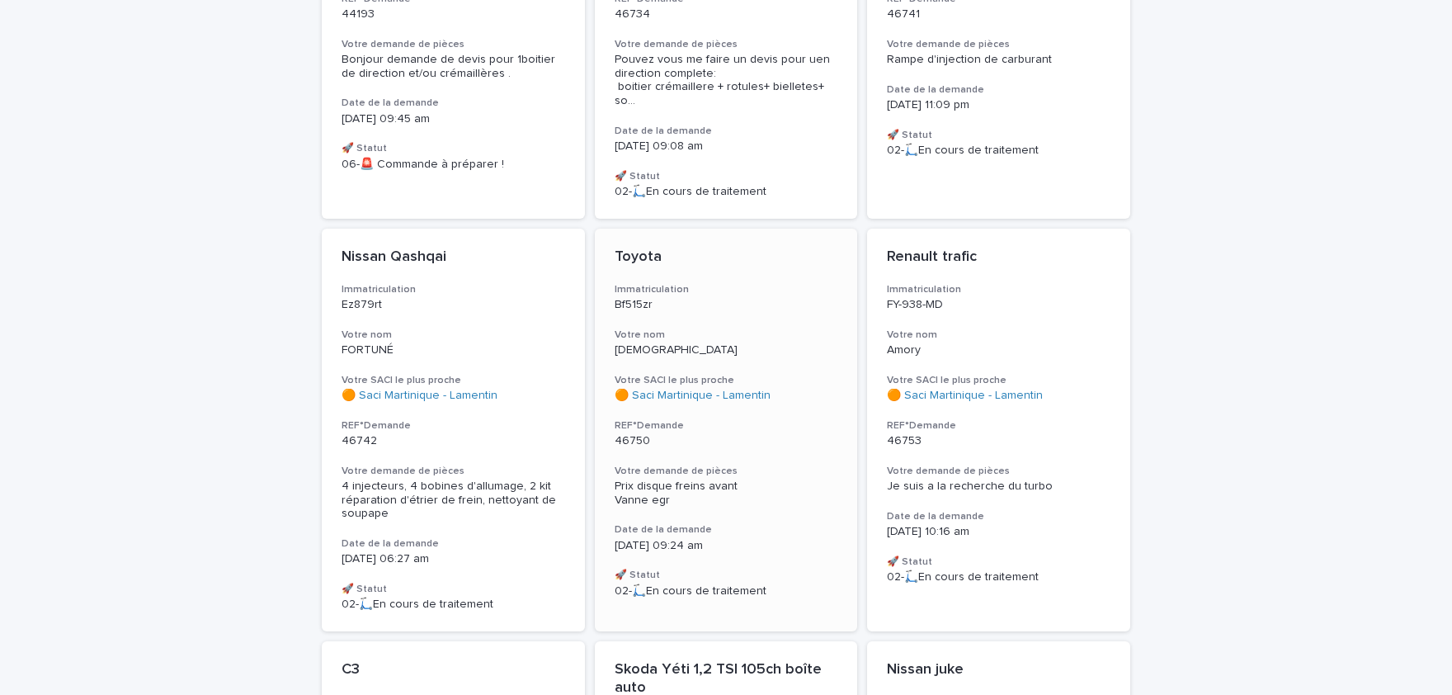
click at [804, 437] on div "Toyota Immatriculation Bf515zr Votre nom [PERSON_NAME] Votre SACI le plus proch…" at bounding box center [726, 423] width 263 height 389
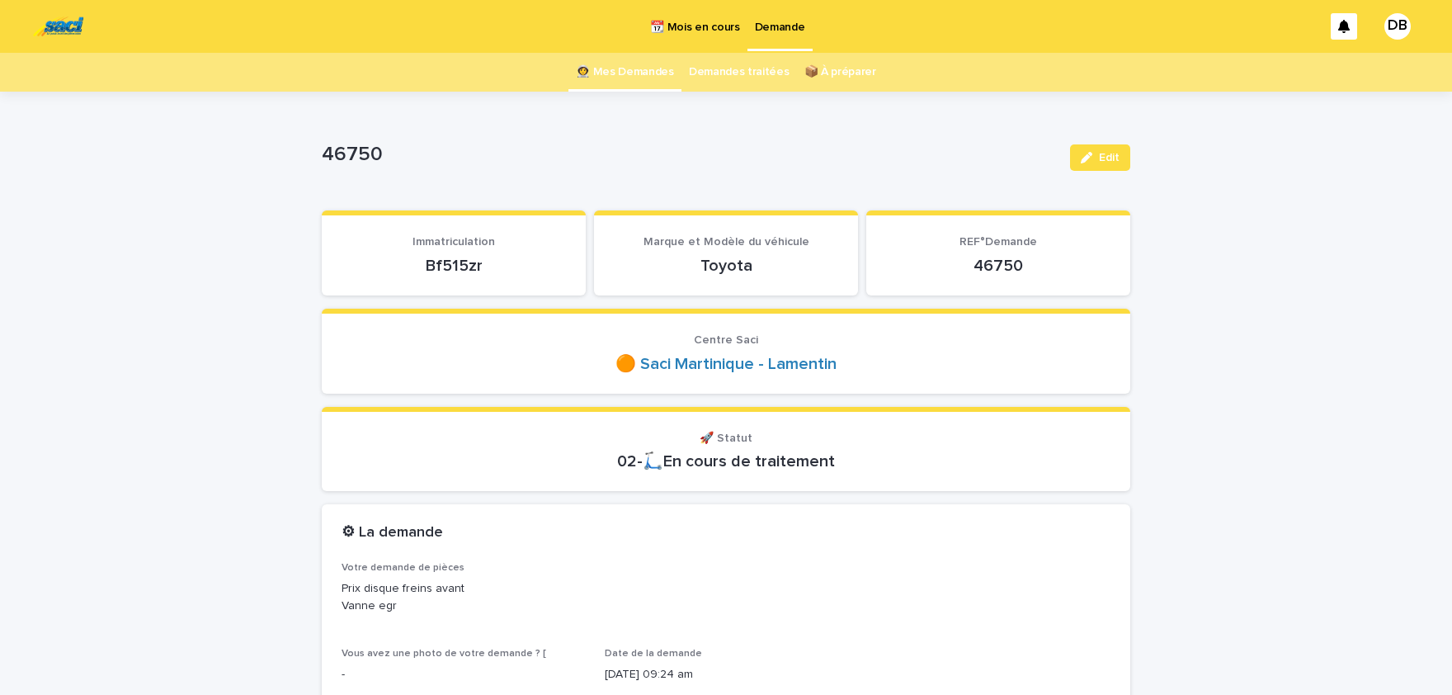
click at [449, 263] on p "Bf515zr" at bounding box center [454, 266] width 224 height 20
copy p "Bf515zr"
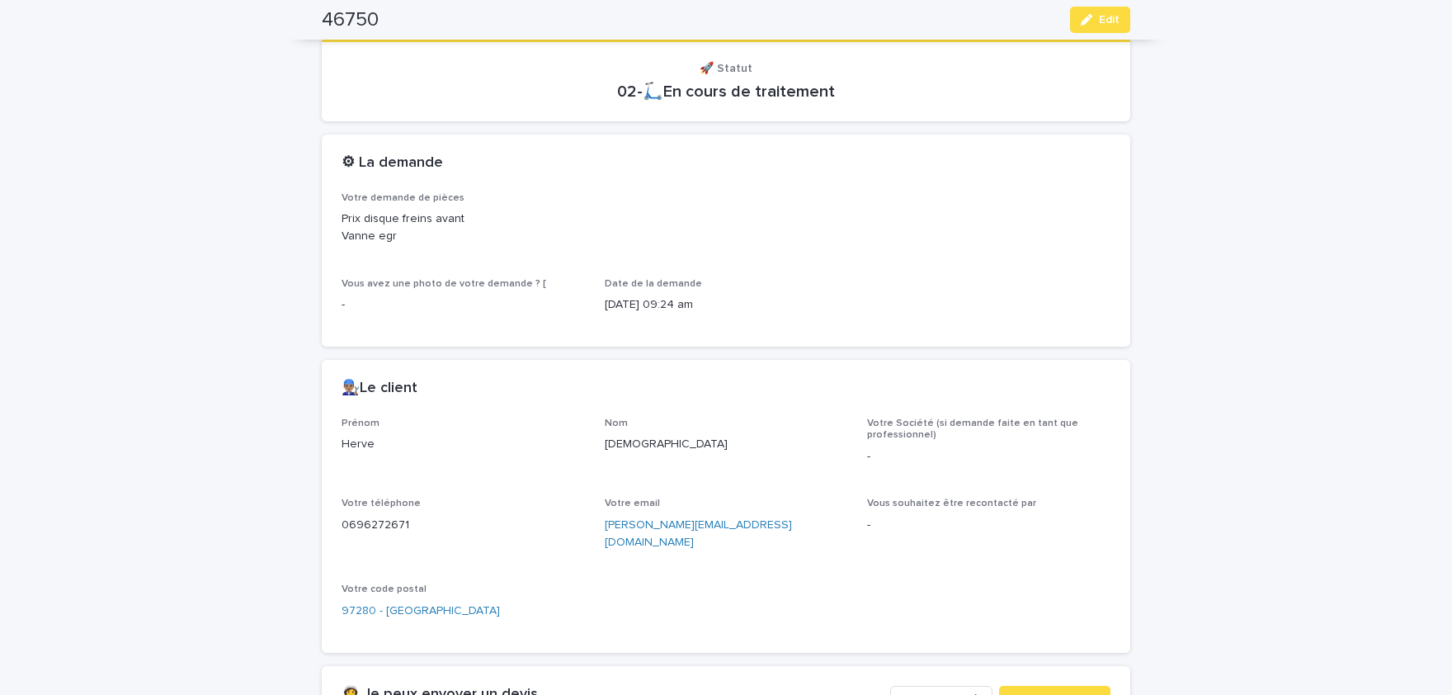
scroll to position [476, 0]
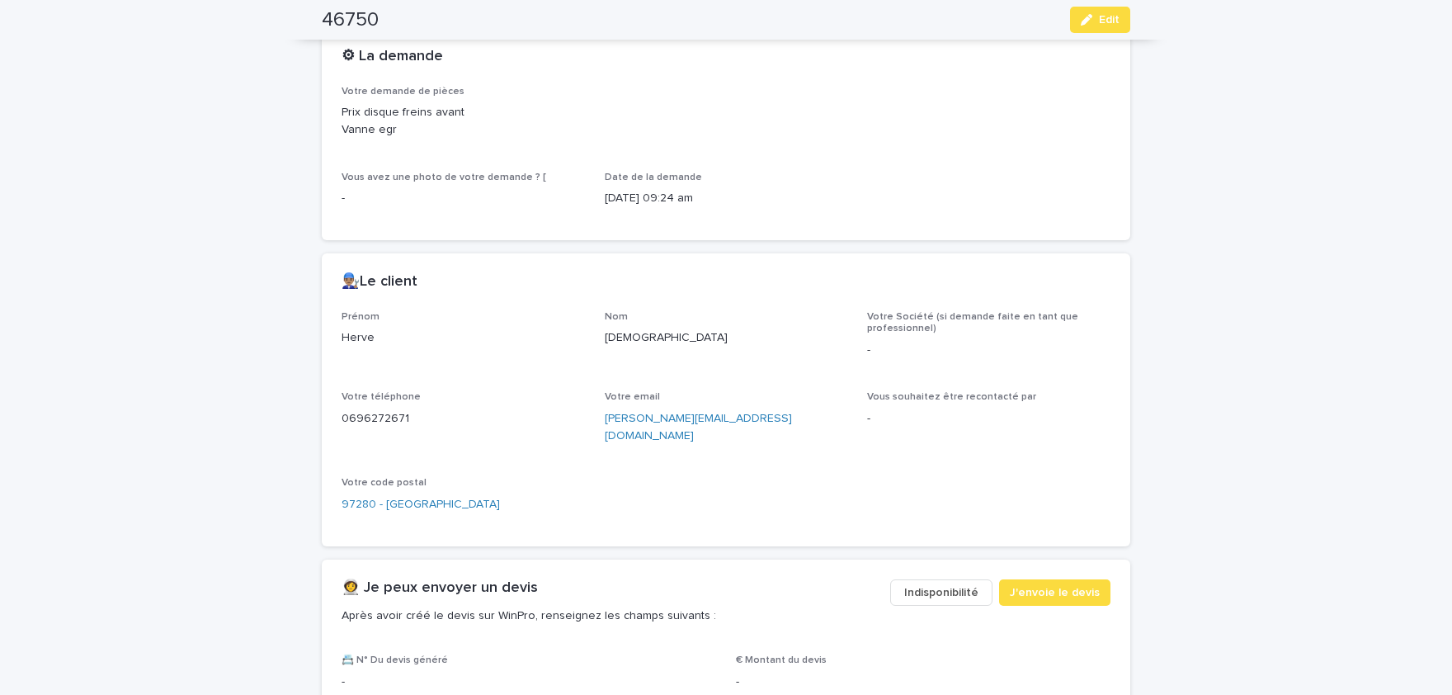
click at [356, 332] on p "Herve" at bounding box center [463, 337] width 243 height 17
click at [643, 336] on p "[DEMOGRAPHIC_DATA]" at bounding box center [726, 337] width 243 height 17
click at [375, 417] on p "0696272671" at bounding box center [463, 418] width 243 height 17
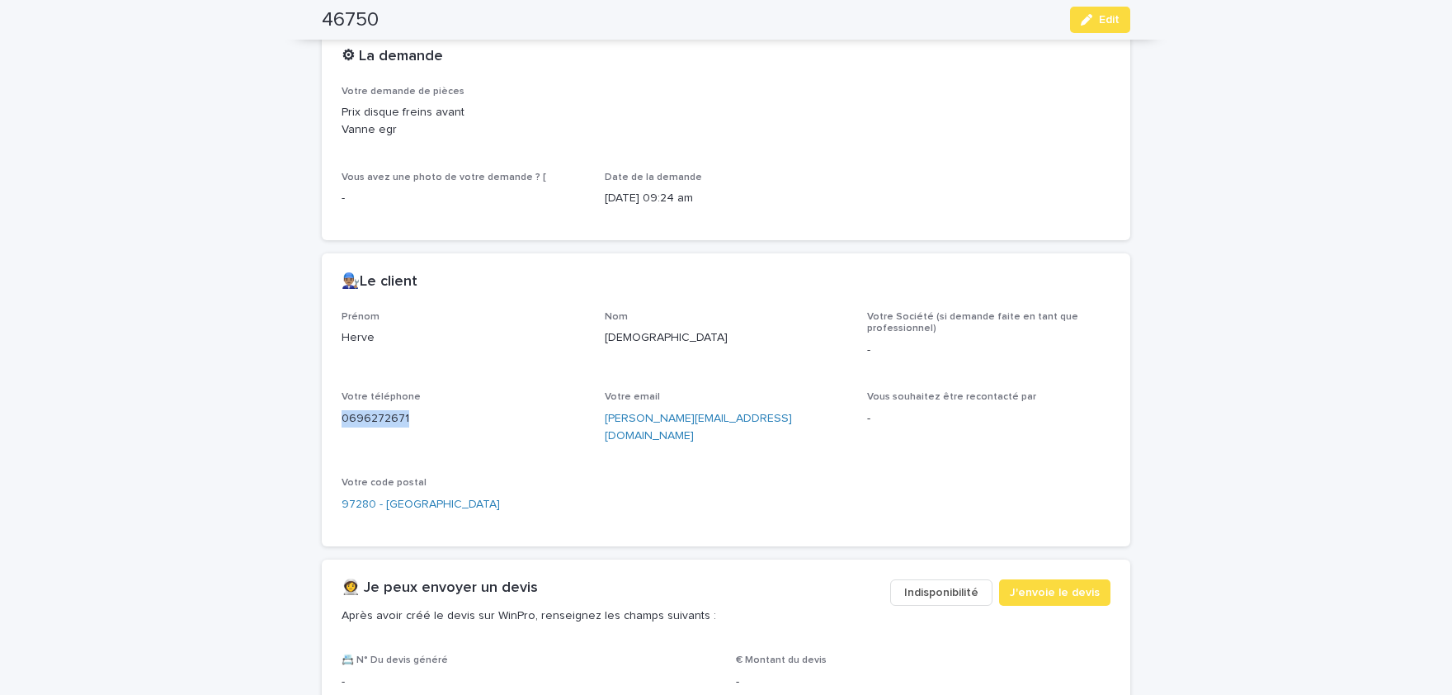
click at [375, 417] on p "0696272671" at bounding box center [463, 418] width 243 height 17
drag, startPoint x: 1111, startPoint y: 12, endPoint x: 946, endPoint y: 184, distance: 238.0
click at [1110, 12] on button "Edit" at bounding box center [1100, 20] width 60 height 26
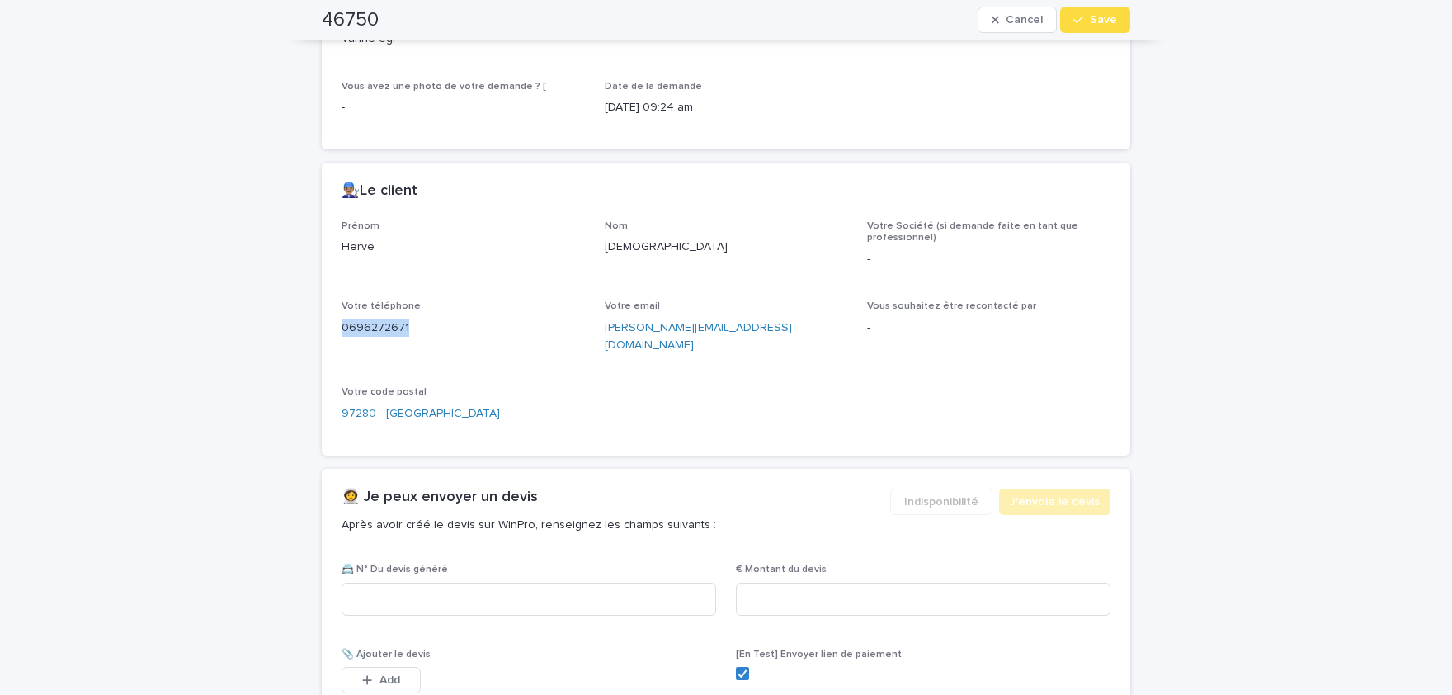
scroll to position [690, 0]
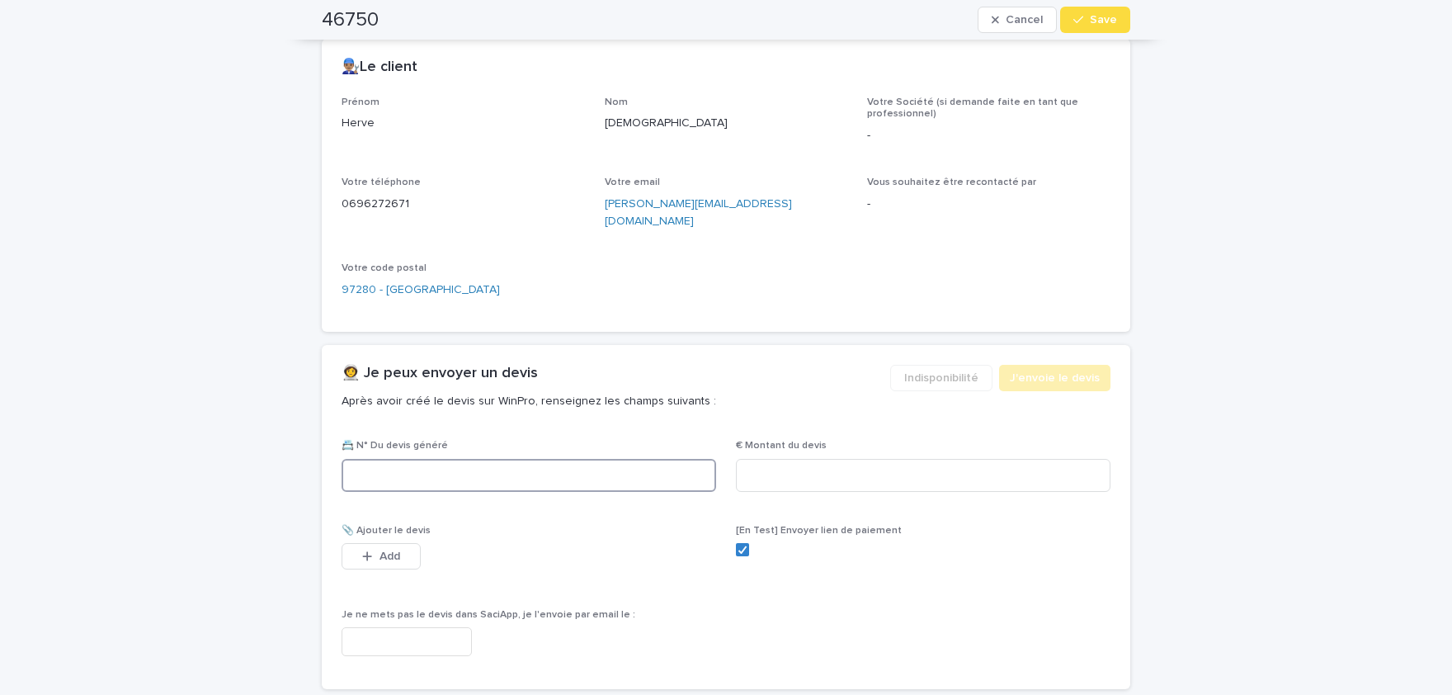
click at [617, 459] on input at bounding box center [529, 475] width 375 height 33
paste input "********"
type input "********"
click at [886, 459] on input at bounding box center [923, 475] width 375 height 33
paste input "*****"
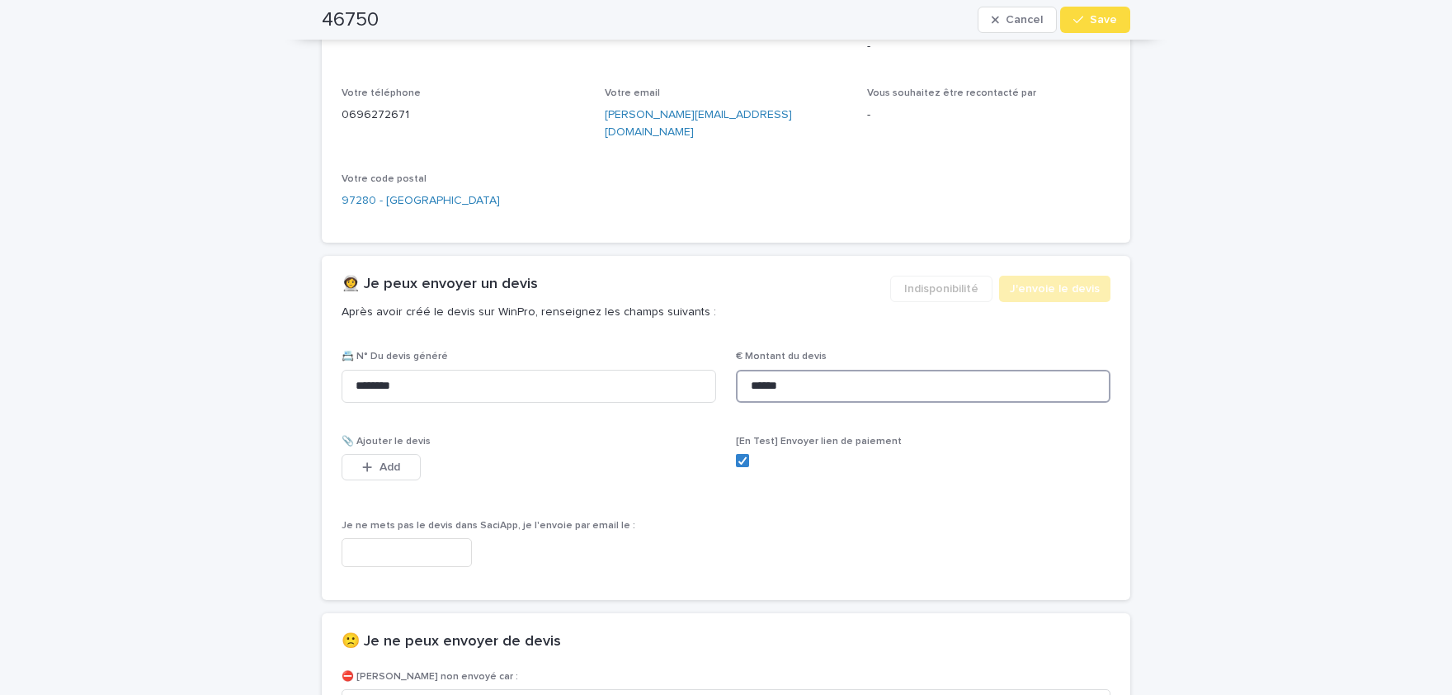
scroll to position [903, 0]
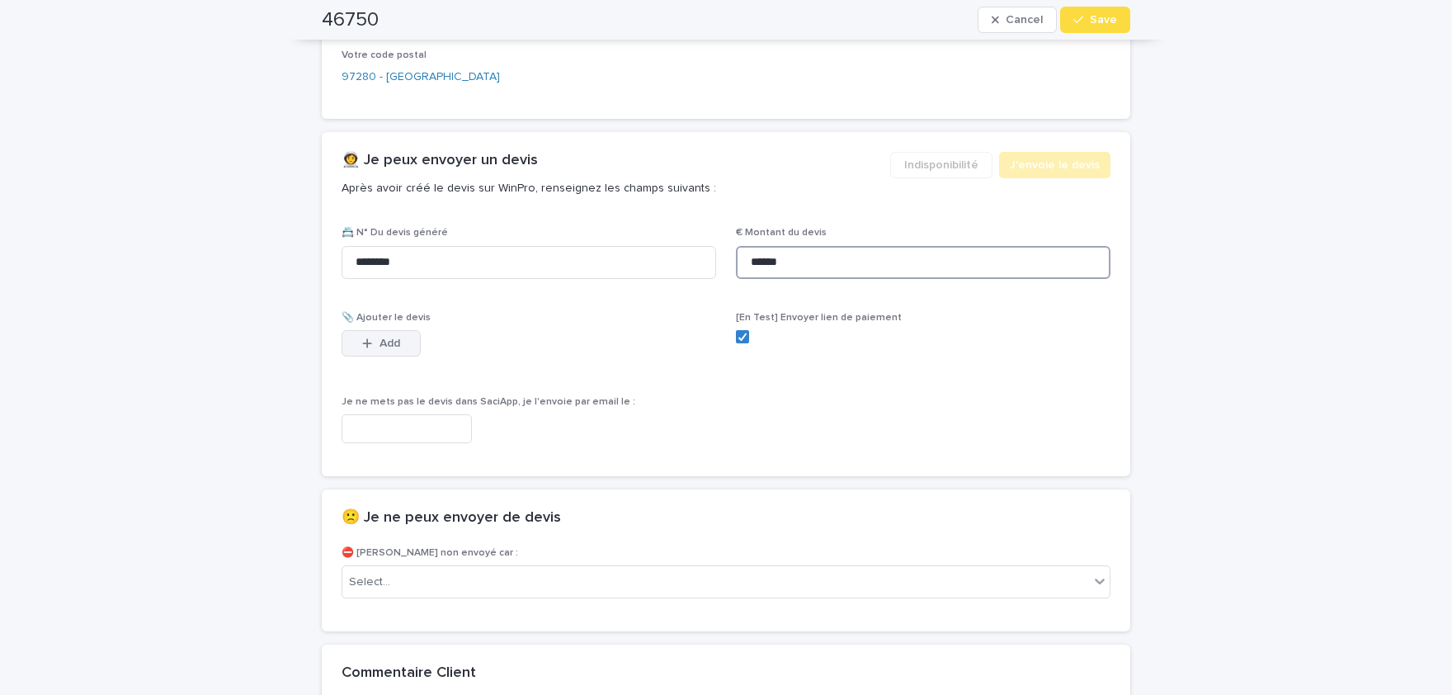
type input "******"
click at [401, 330] on button "Add" at bounding box center [381, 343] width 79 height 26
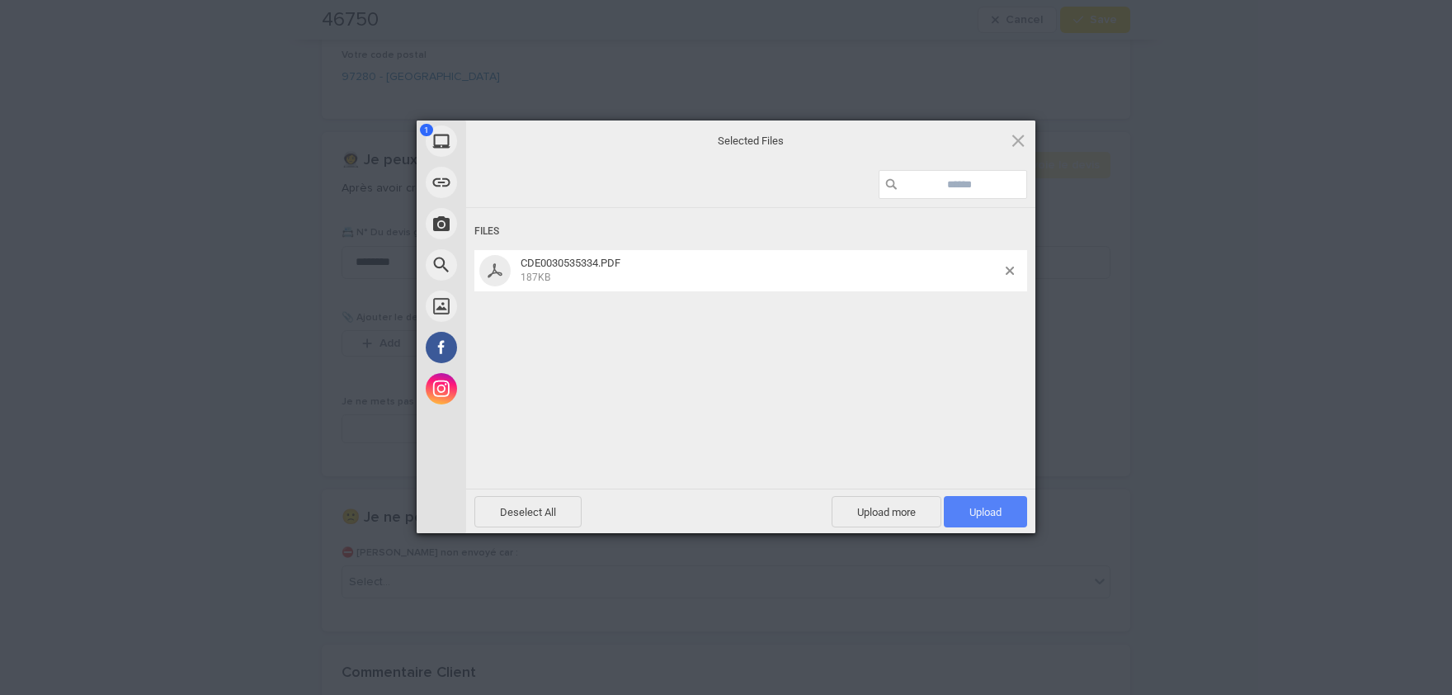
click at [992, 510] on span "Upload 1" at bounding box center [985, 512] width 32 height 12
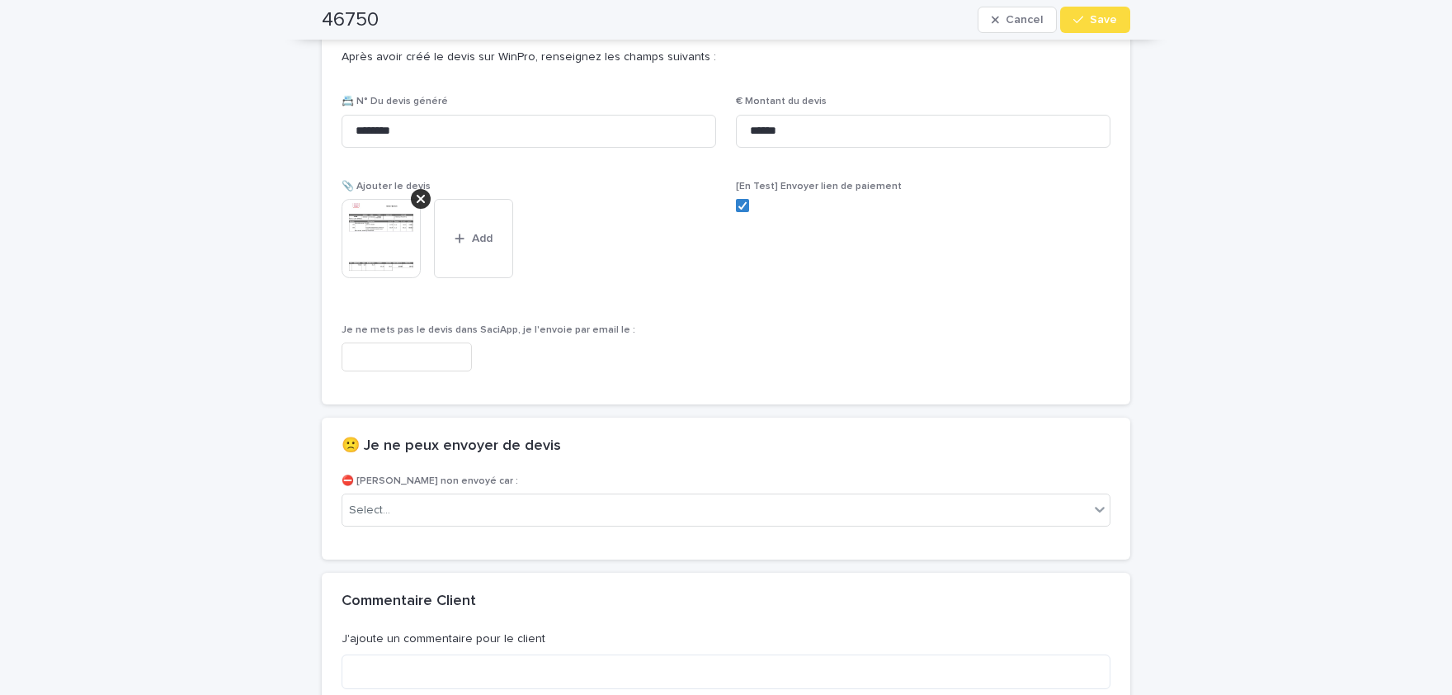
scroll to position [1172, 0]
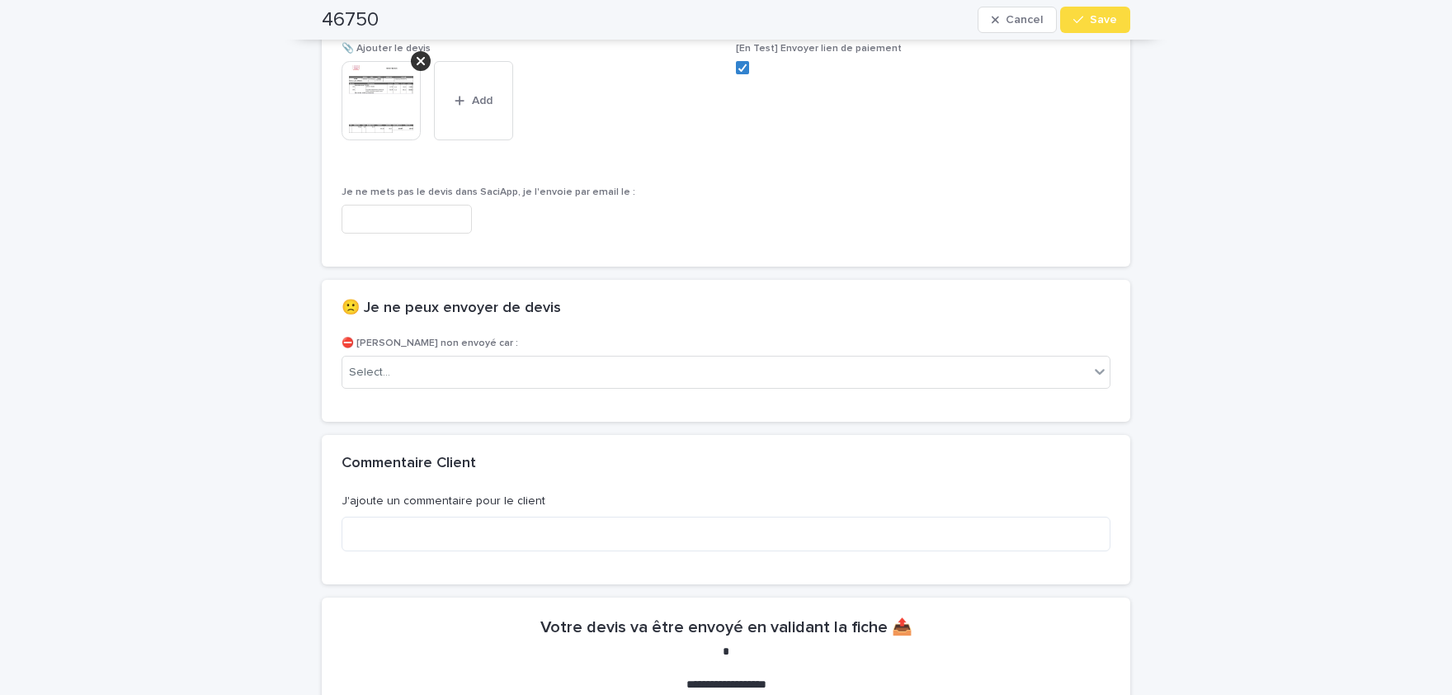
click at [409, 92] on img at bounding box center [381, 100] width 79 height 79
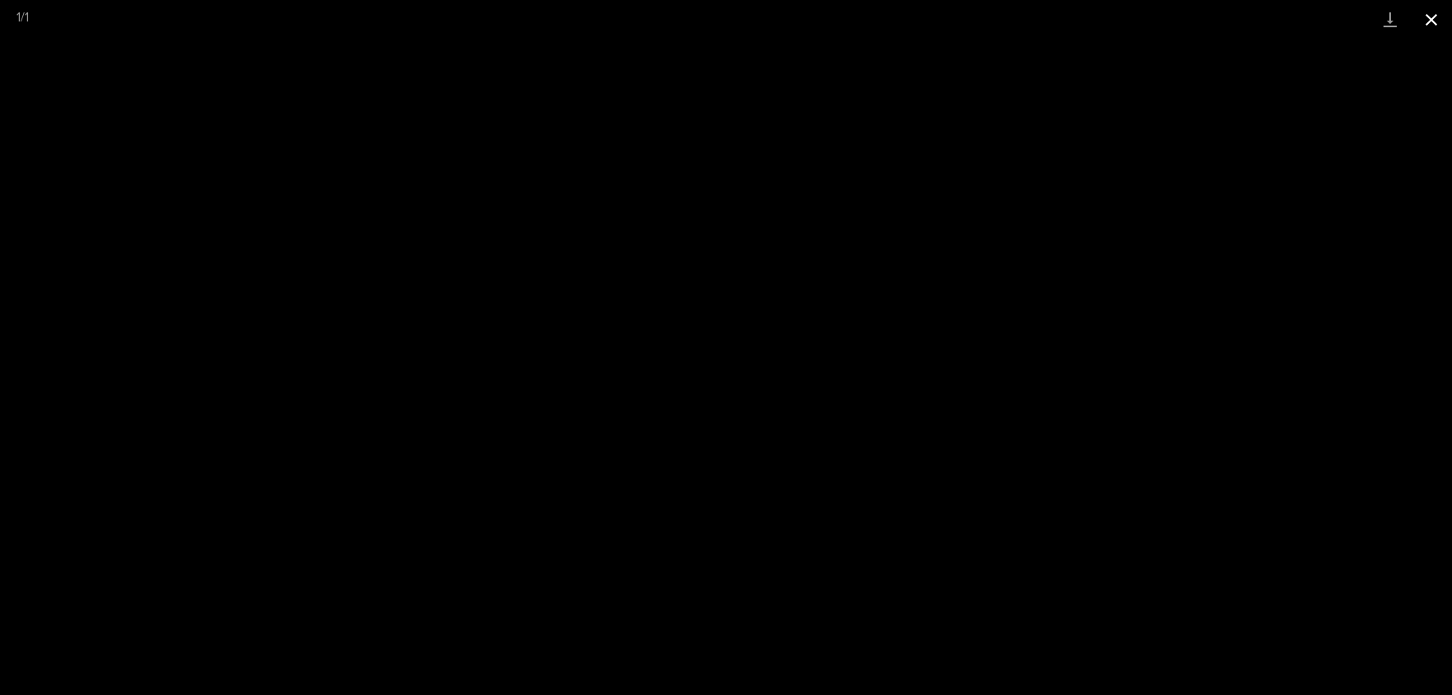
click at [1426, 22] on button "Close gallery" at bounding box center [1431, 19] width 41 height 39
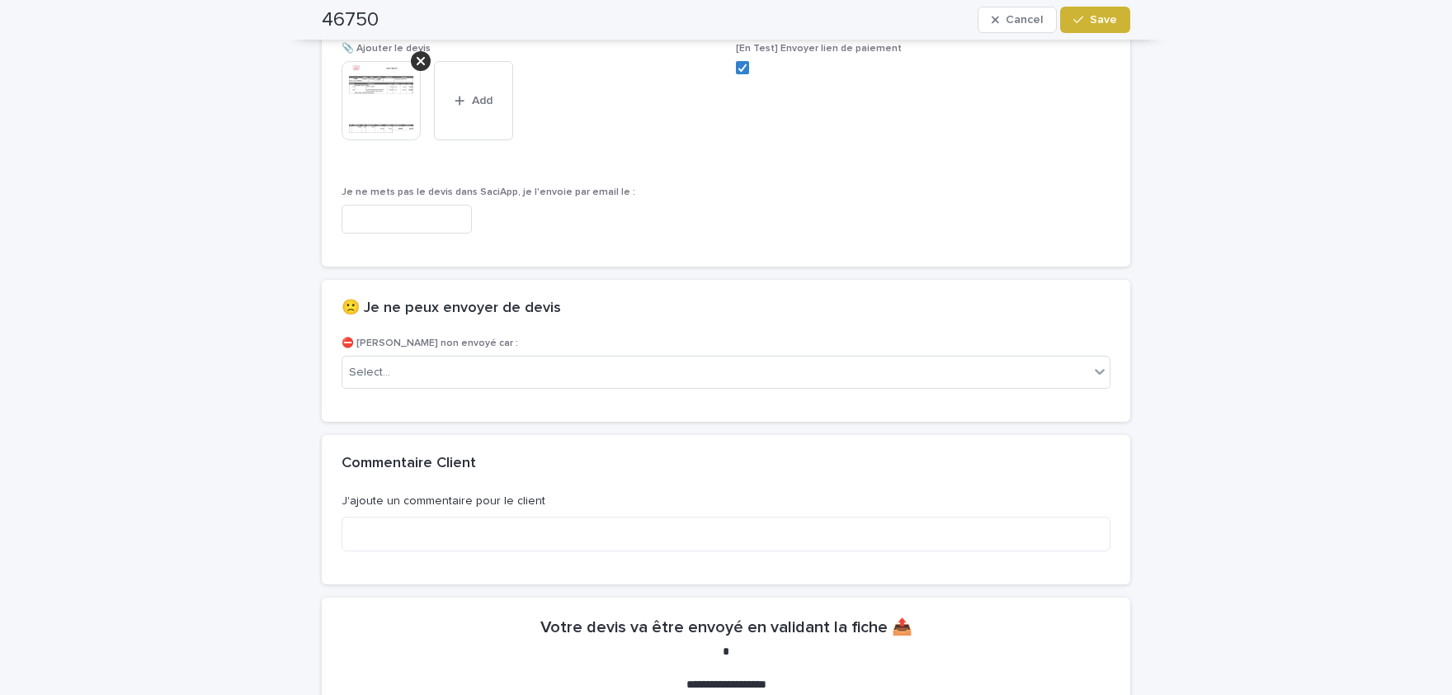
click at [1105, 22] on span "Save" at bounding box center [1103, 20] width 27 height 12
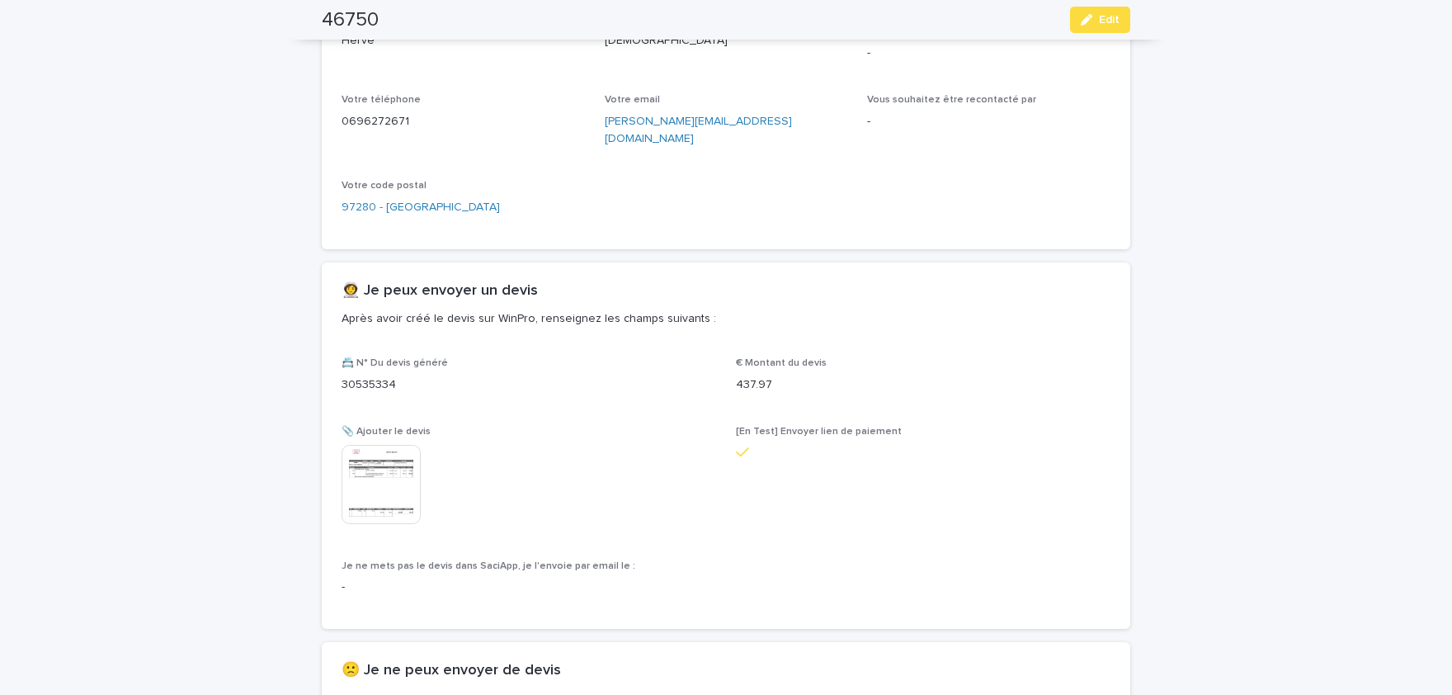
scroll to position [648, 0]
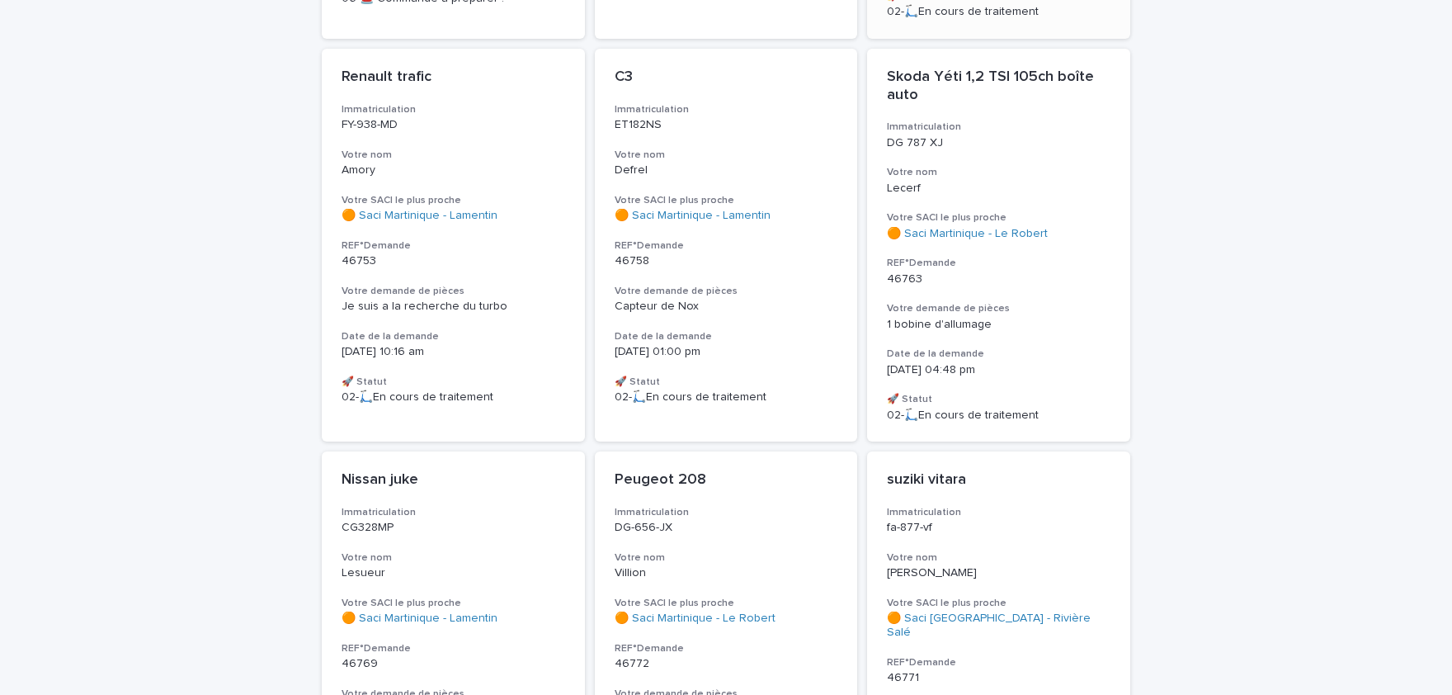
scroll to position [612, 0]
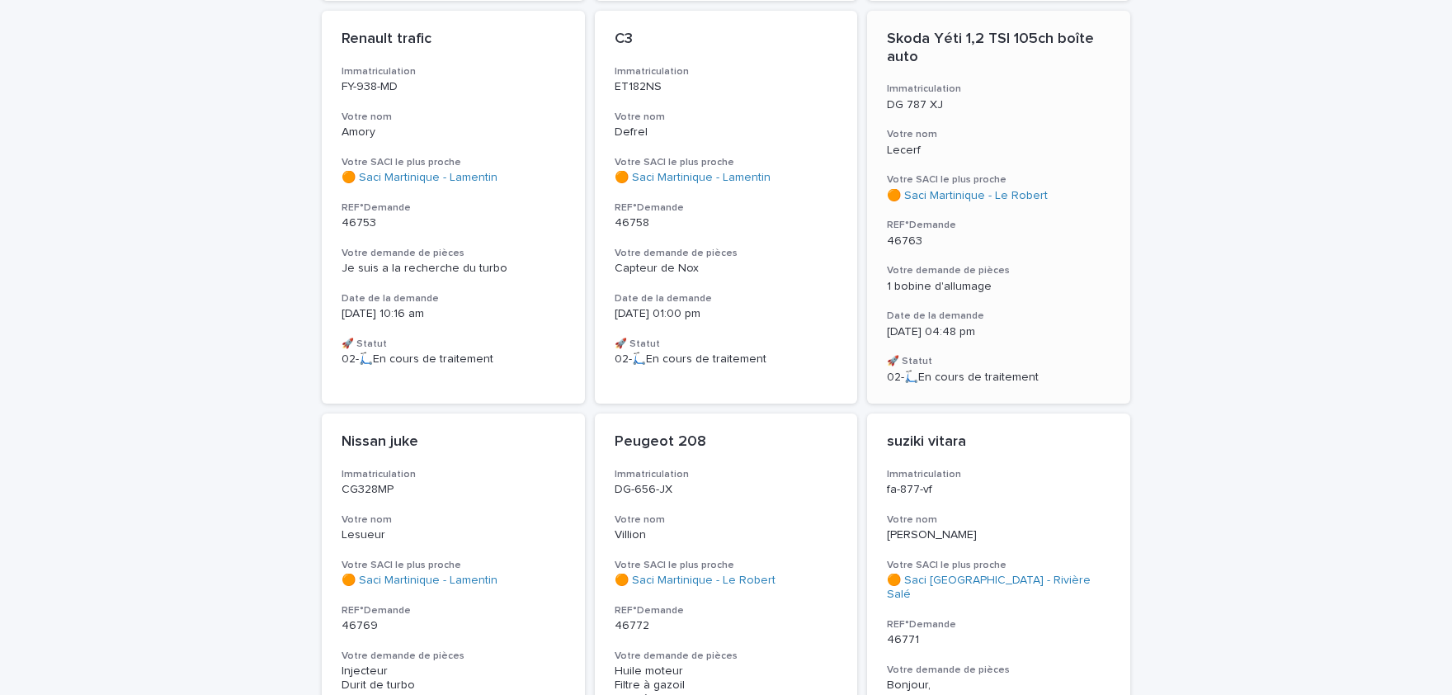
click at [1011, 277] on div "1 bobine d'allumage" at bounding box center [999, 284] width 224 height 17
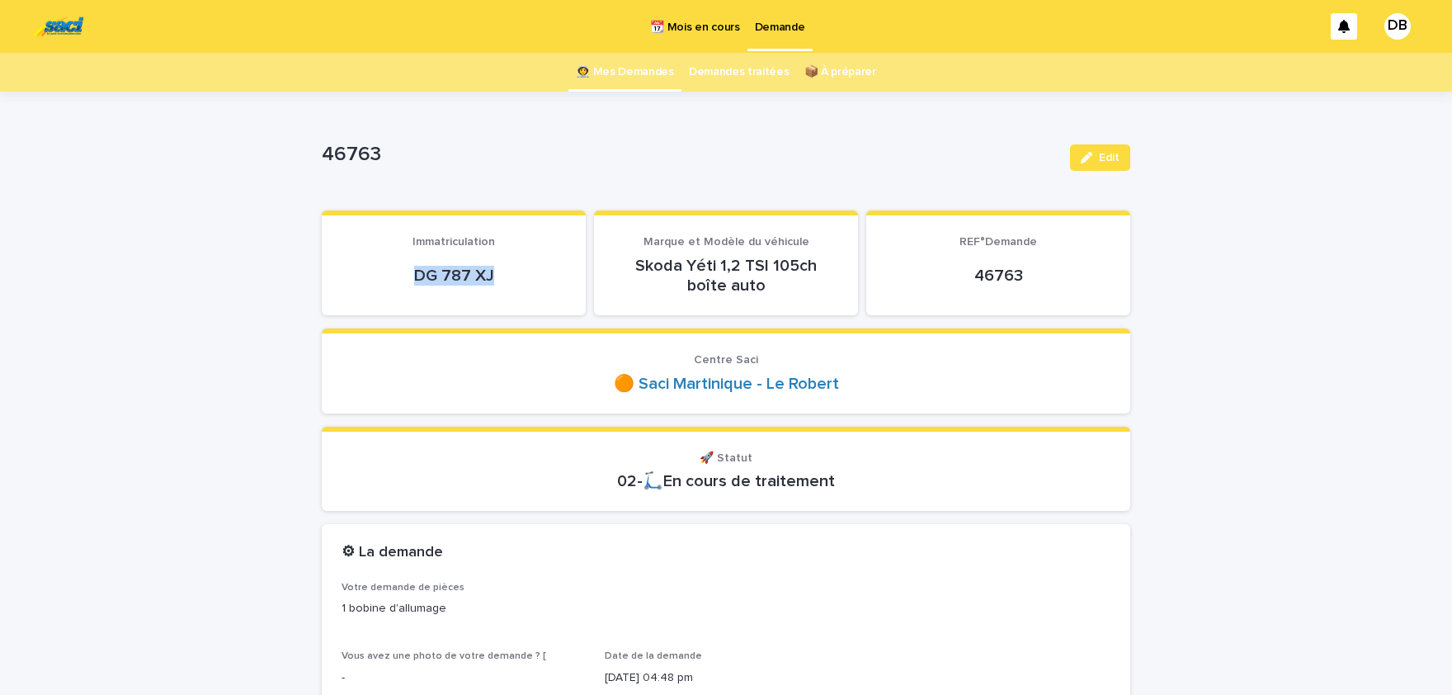
click at [412, 277] on p "DG 787 XJ" at bounding box center [454, 276] width 224 height 20
click at [403, 277] on p "DG 787 XJ" at bounding box center [454, 276] width 224 height 20
drag, startPoint x: 413, startPoint y: 269, endPoint x: 511, endPoint y: 267, distance: 98.2
click at [520, 267] on p "DG 787 XJ" at bounding box center [454, 276] width 224 height 20
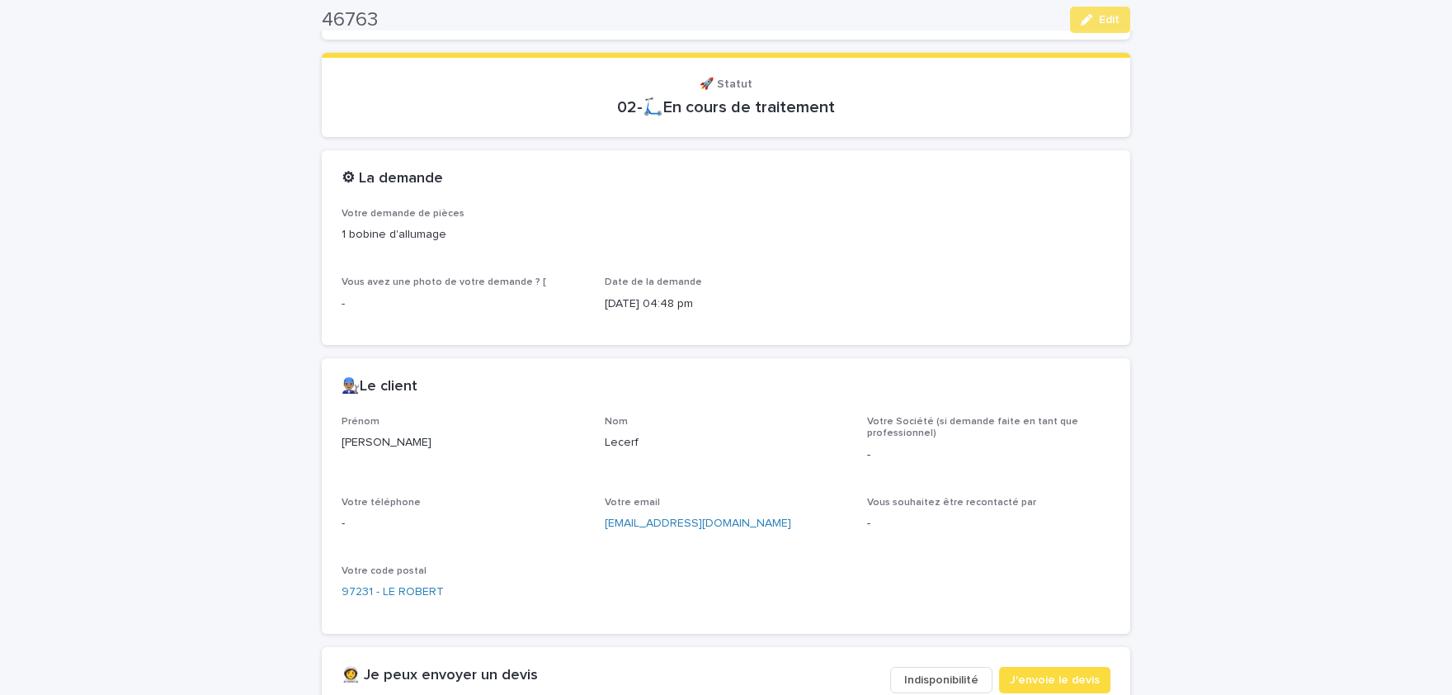
scroll to position [408, 0]
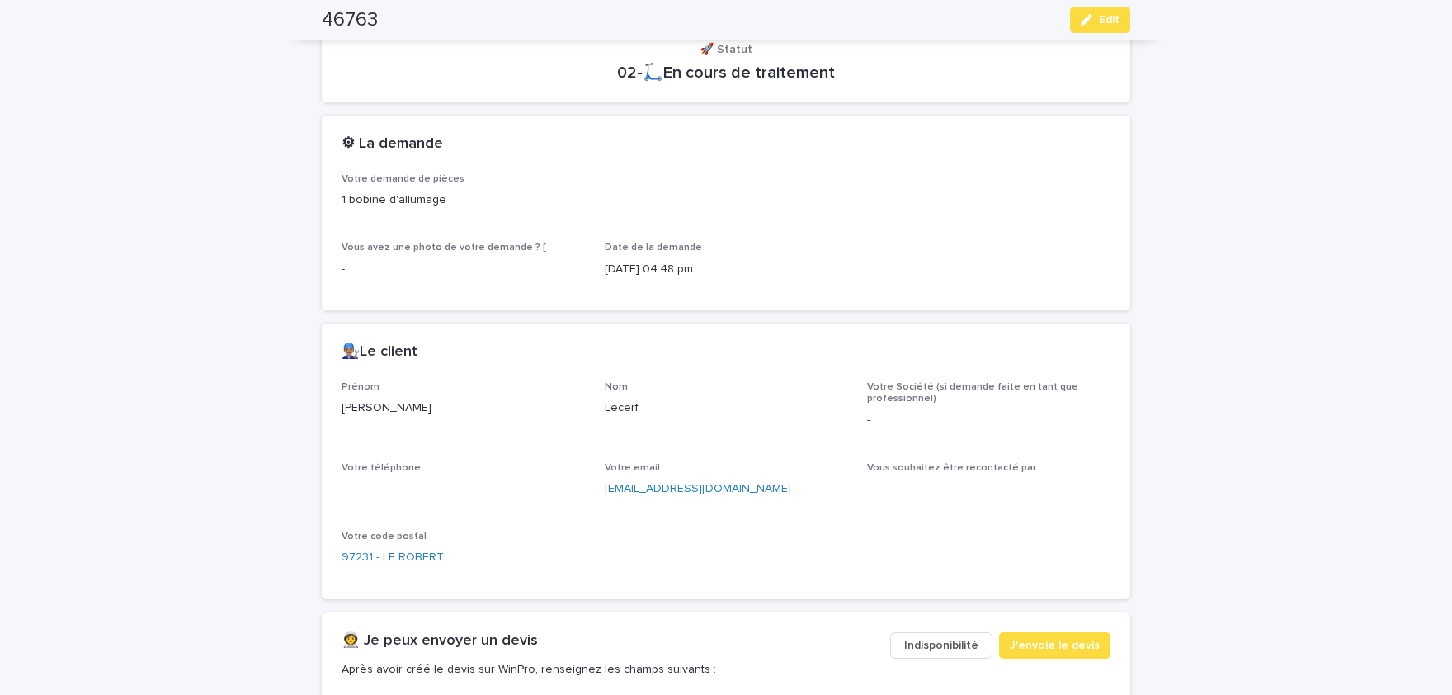
click at [362, 412] on p "[PERSON_NAME]" at bounding box center [463, 407] width 243 height 17
drag, startPoint x: 362, startPoint y: 412, endPoint x: 384, endPoint y: 411, distance: 21.5
click at [626, 404] on p "Lecerf" at bounding box center [726, 407] width 243 height 17
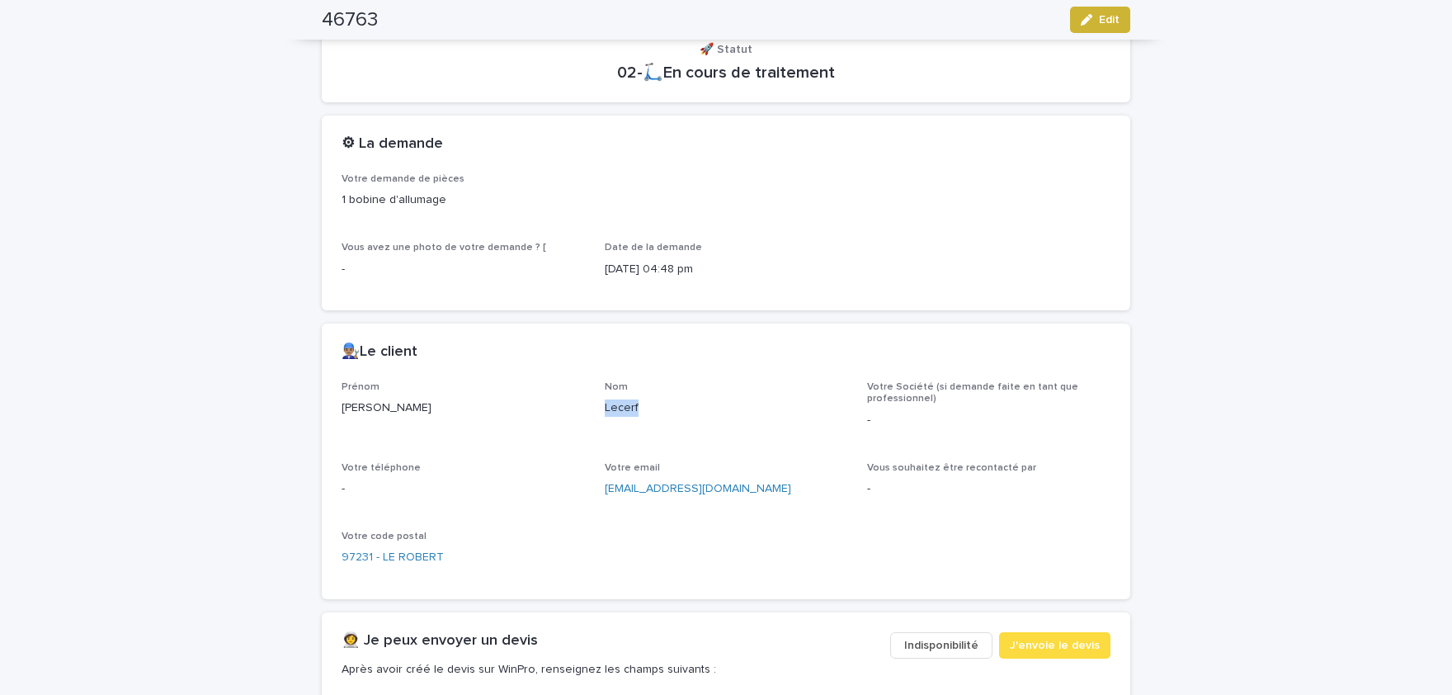
click at [1095, 25] on div "button" at bounding box center [1090, 20] width 18 height 12
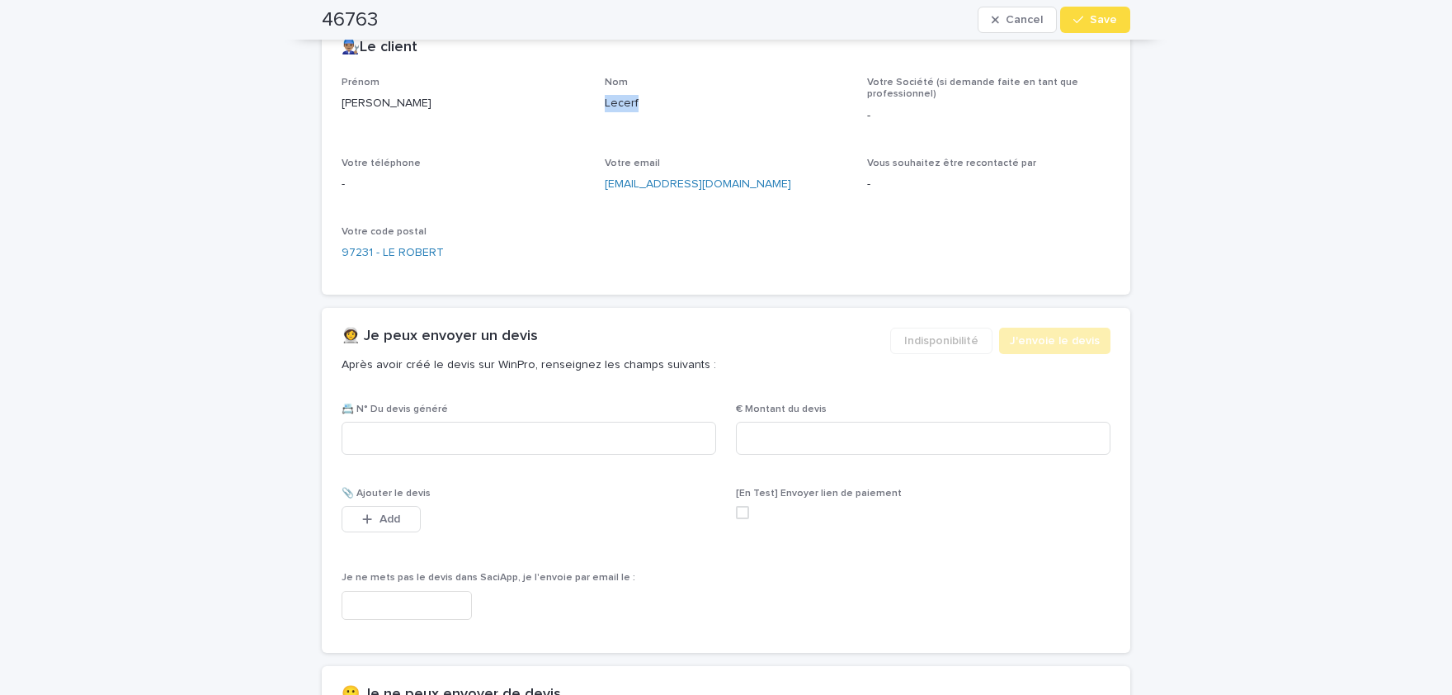
scroll to position [690, 0]
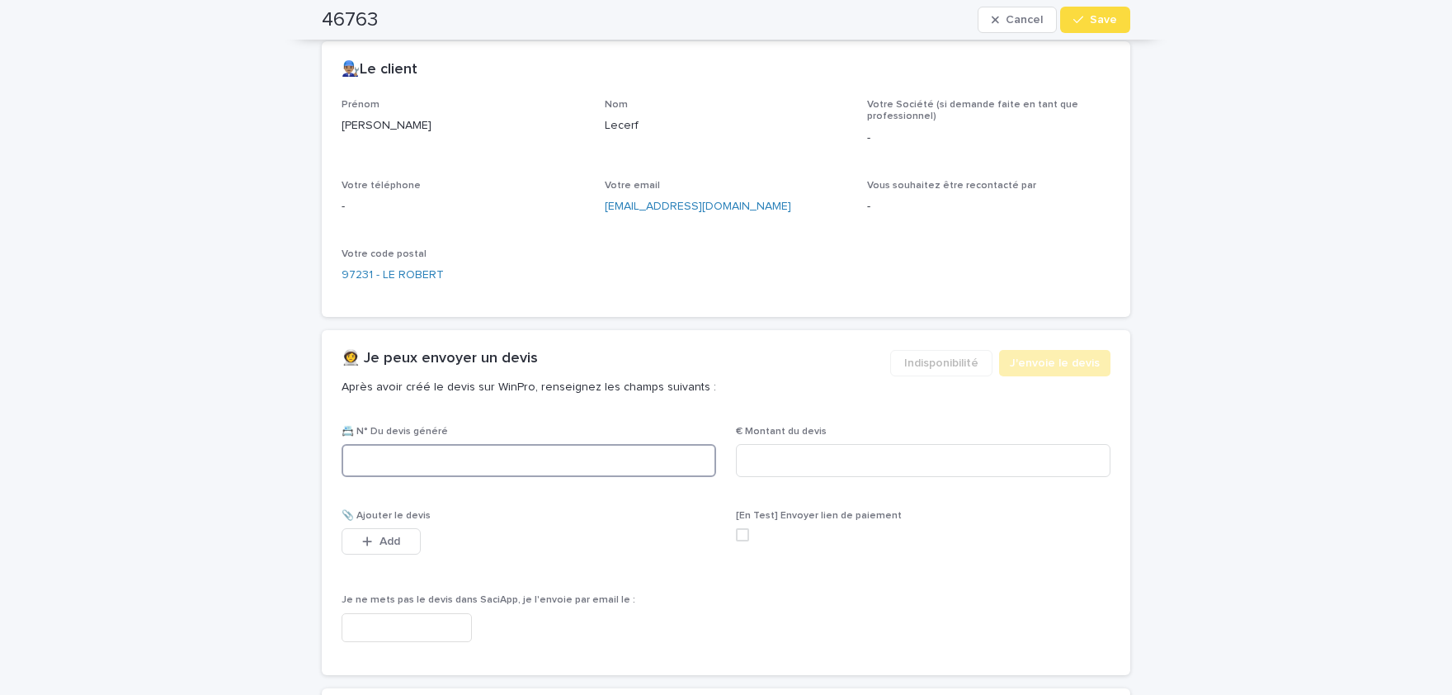
click at [505, 469] on input at bounding box center [529, 460] width 375 height 33
paste input "********"
type input "********"
click at [956, 453] on input at bounding box center [923, 460] width 375 height 33
paste input "*****"
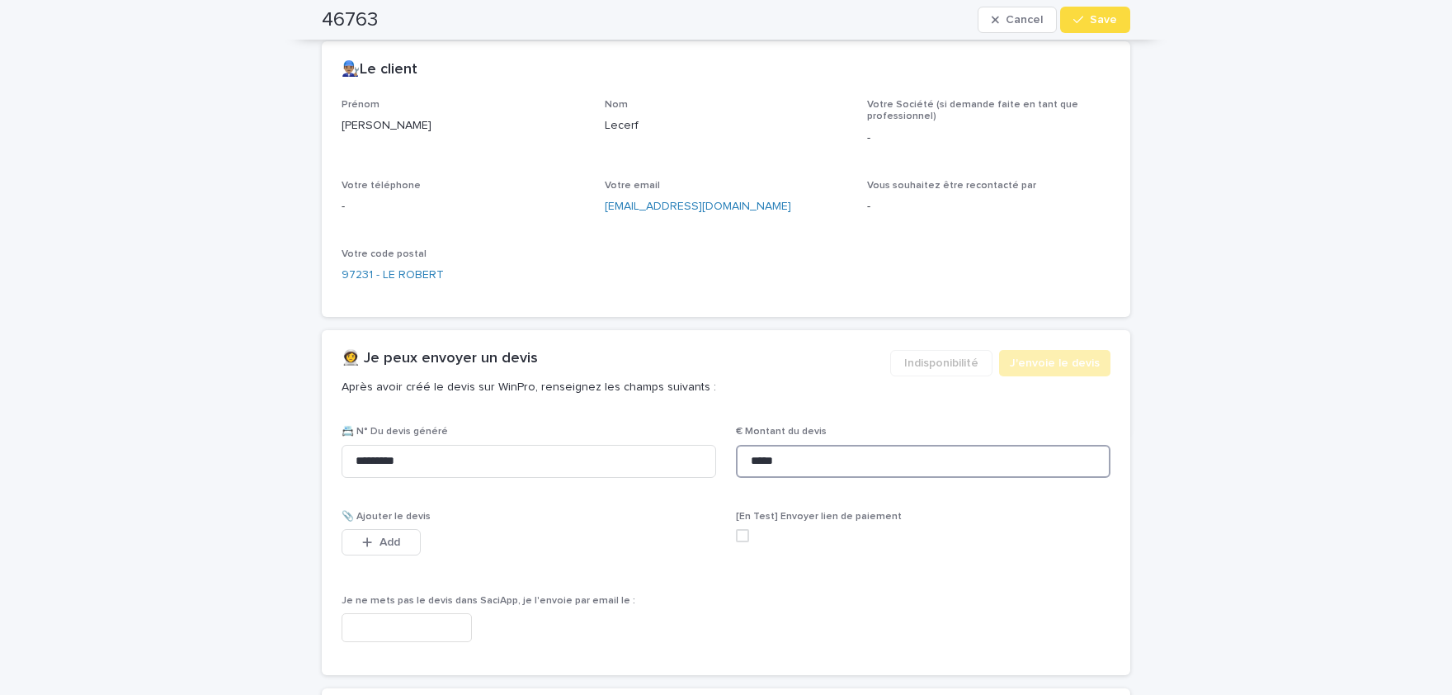
scroll to position [702, 0]
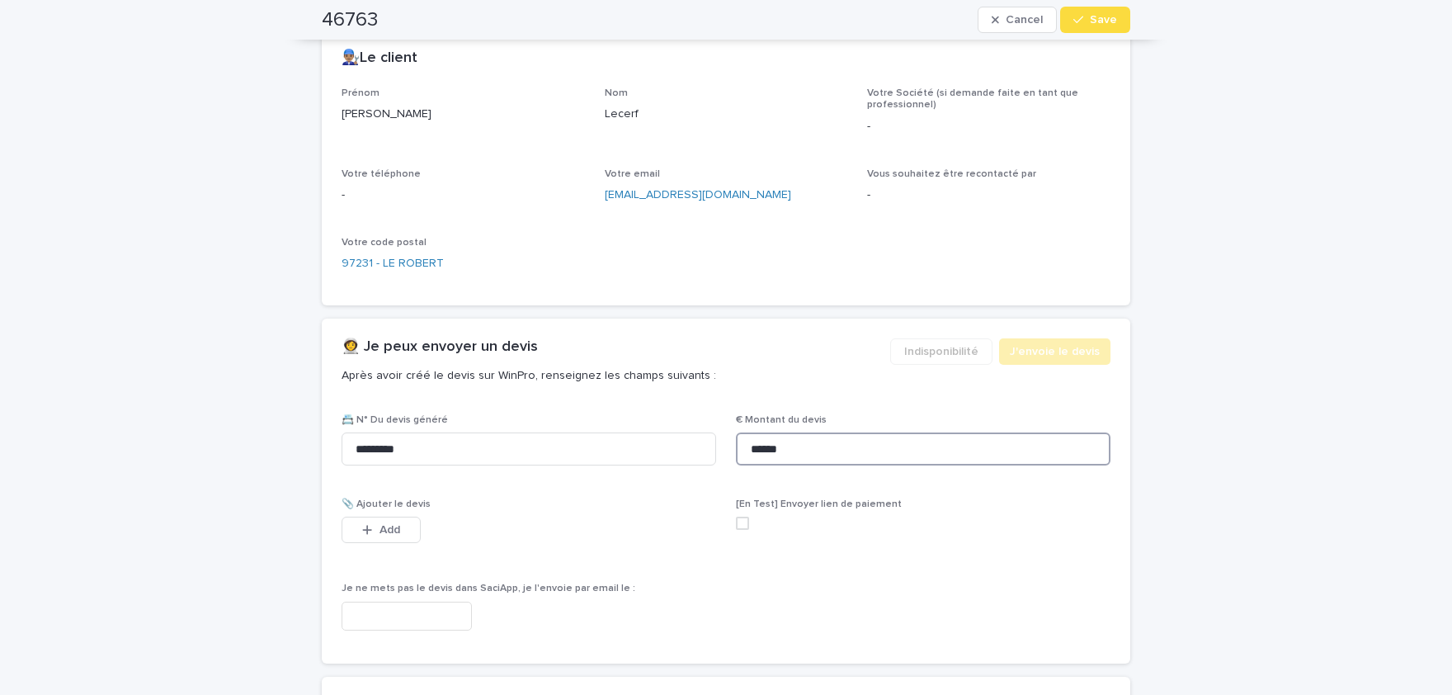
type input "******"
click at [379, 546] on div "Add" at bounding box center [381, 532] width 79 height 33
click at [387, 535] on button "Add" at bounding box center [381, 529] width 79 height 26
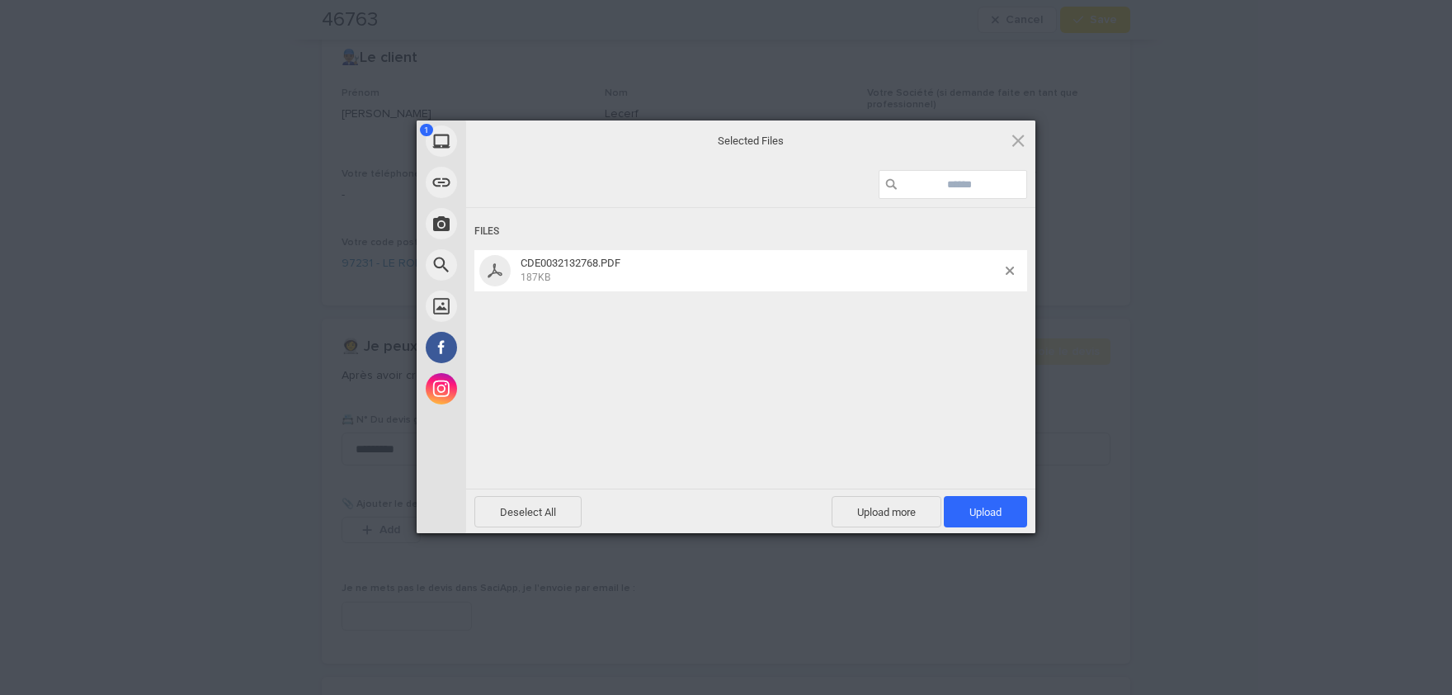
click at [976, 384] on div "Files CDE0032132768.PDF 187KB" at bounding box center [750, 346] width 569 height 277
click at [1004, 517] on span "Upload 1" at bounding box center [985, 511] width 83 height 31
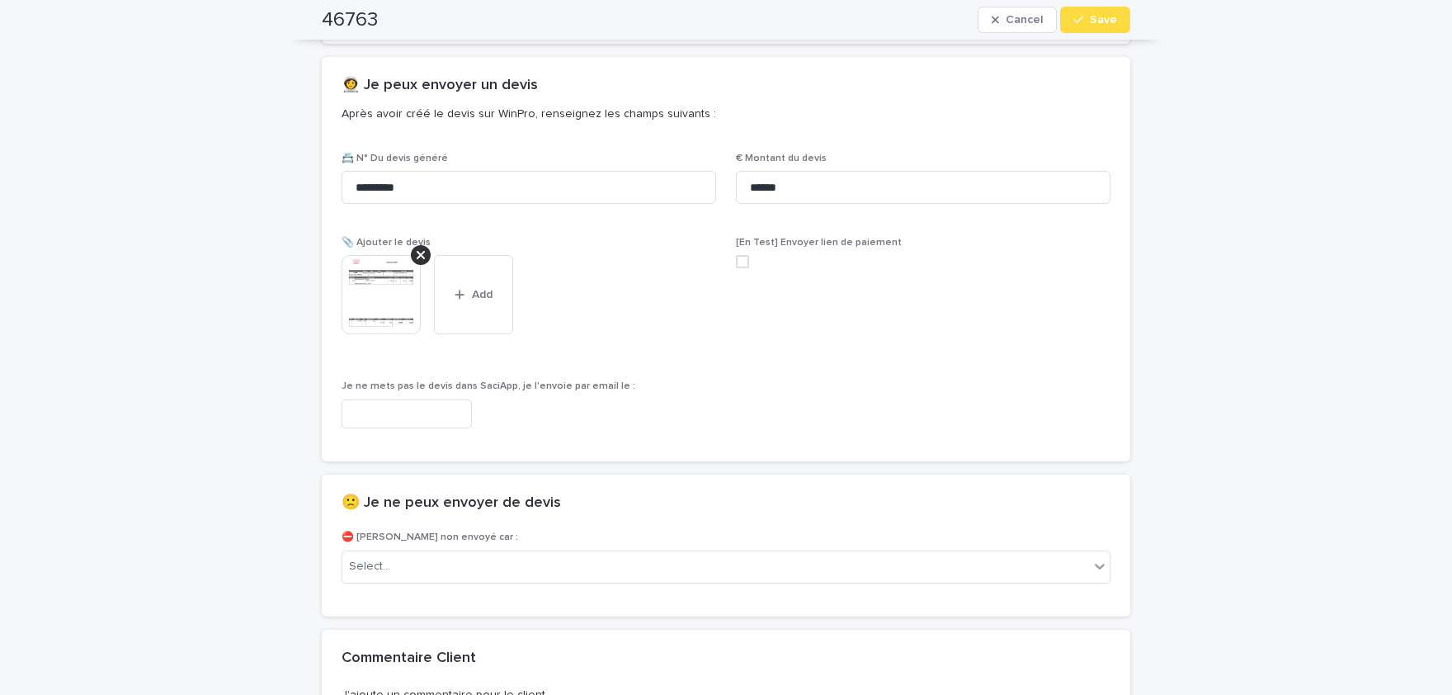
scroll to position [971, 0]
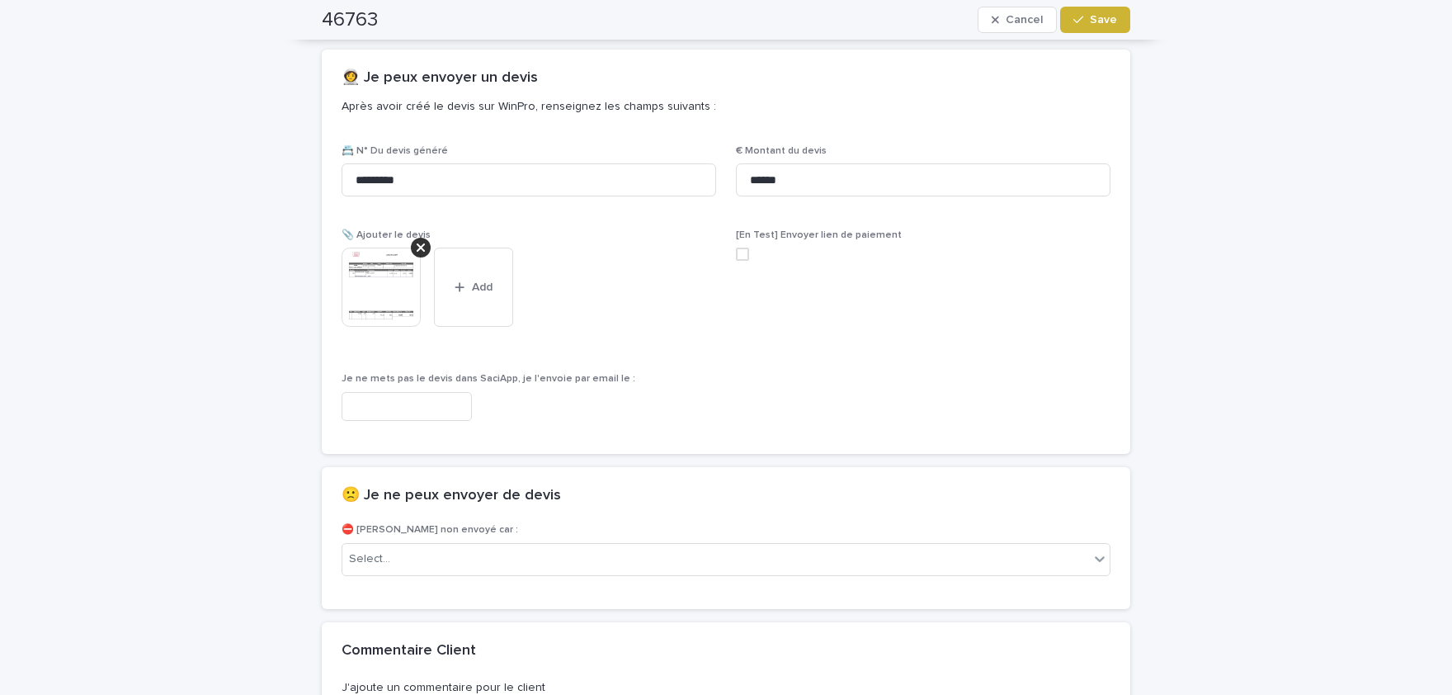
click at [1091, 26] on button "Save" at bounding box center [1095, 20] width 70 height 26
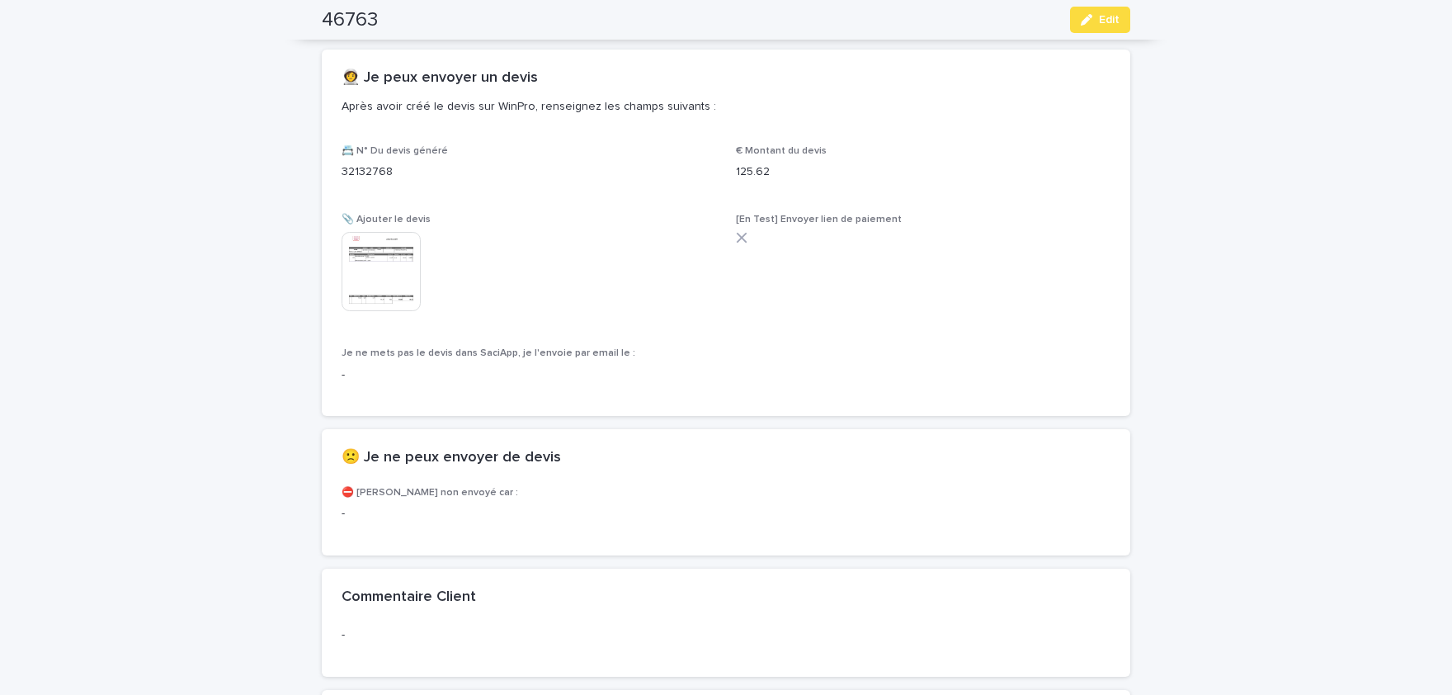
scroll to position [923, 0]
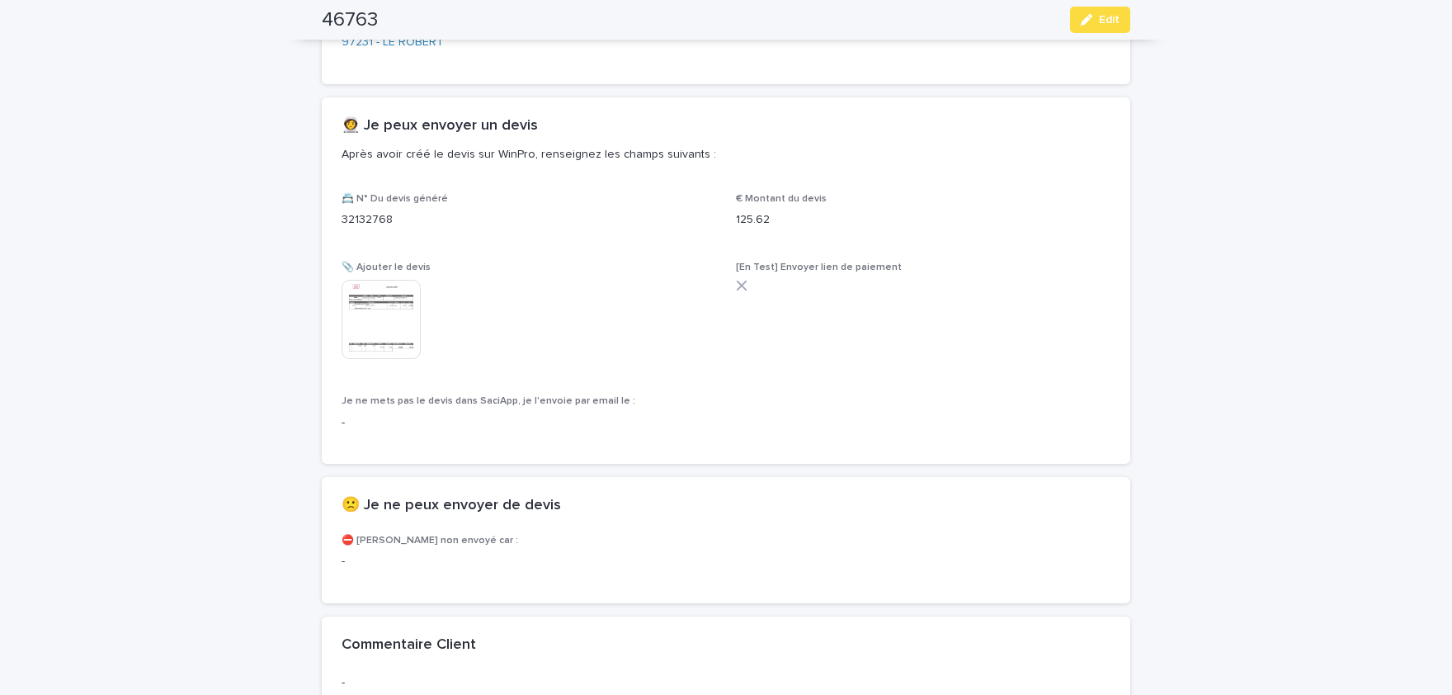
click at [361, 317] on img at bounding box center [381, 319] width 79 height 79
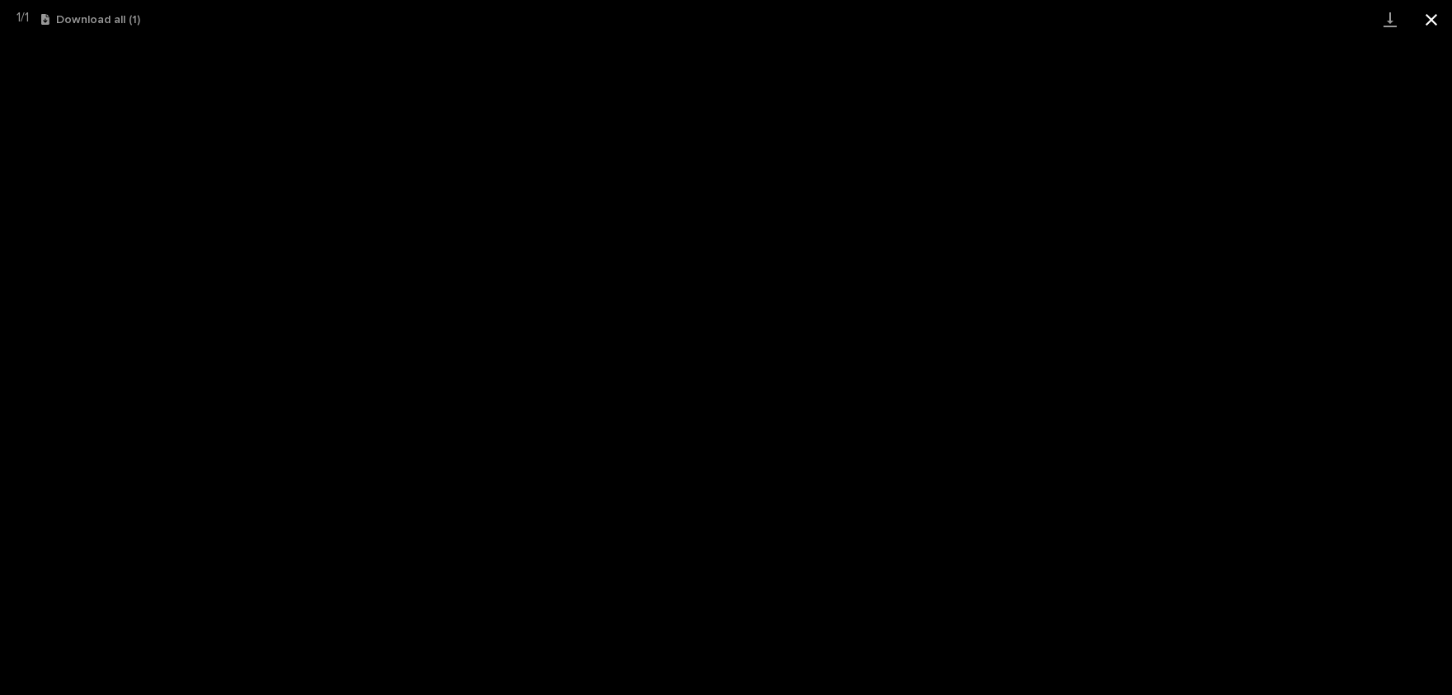
click at [1444, 12] on button "Close gallery" at bounding box center [1431, 19] width 41 height 39
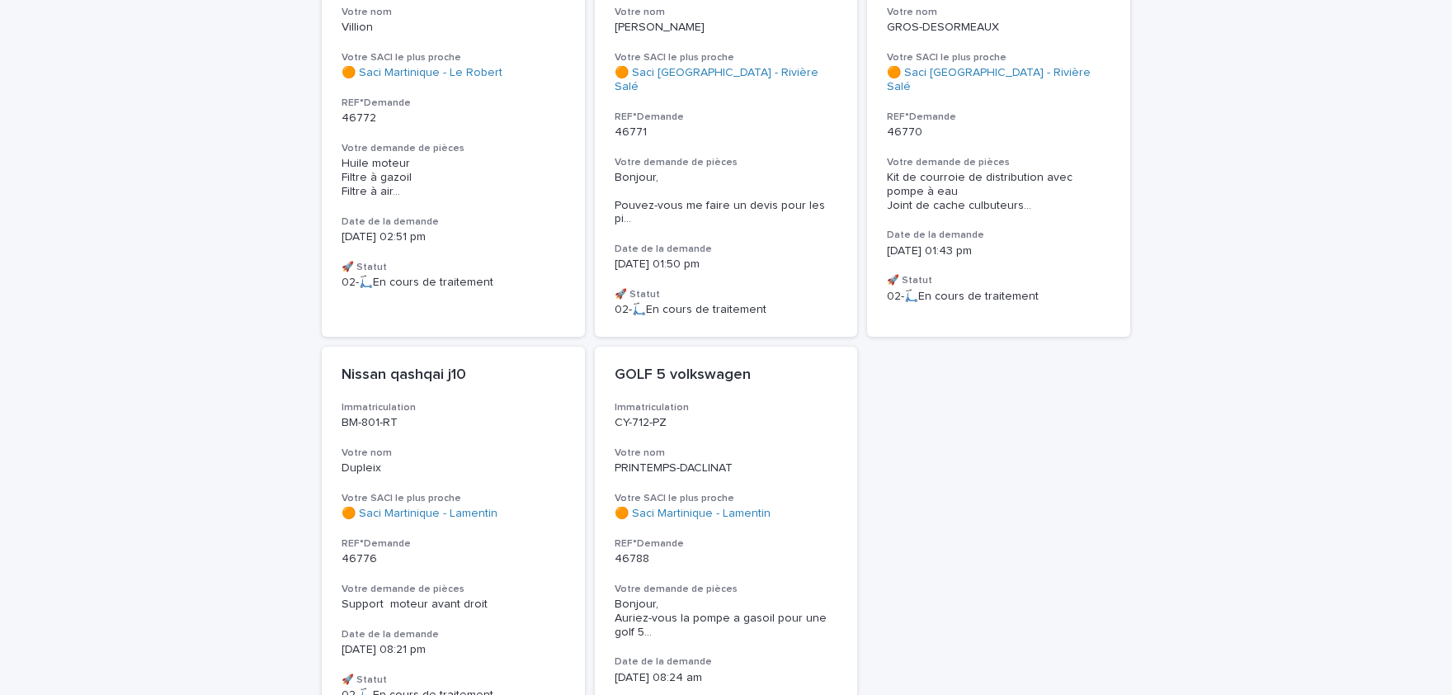
scroll to position [717, 0]
